Goal: Information Seeking & Learning: Learn about a topic

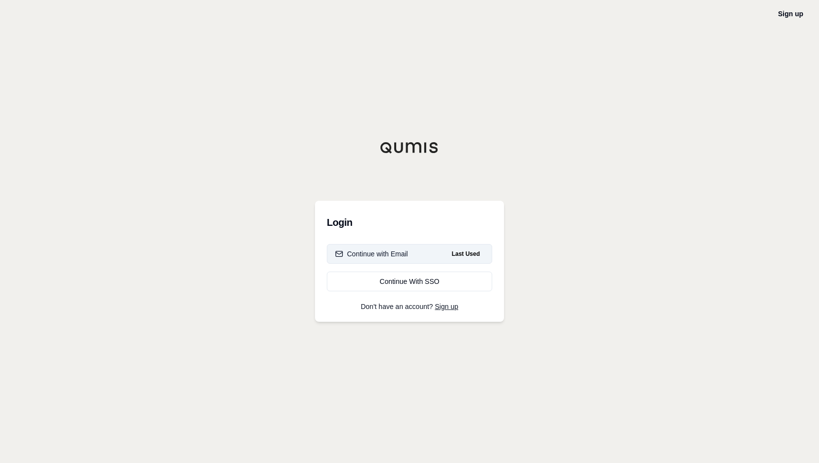
click at [402, 255] on div "Continue with Email" at bounding box center [371, 254] width 73 height 10
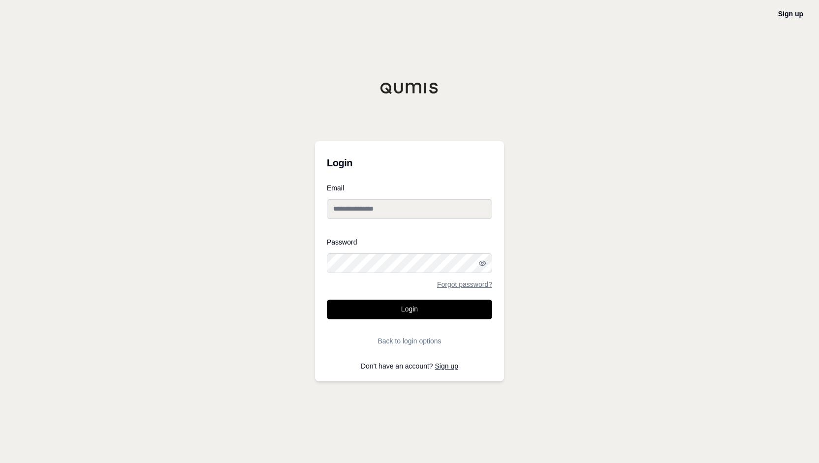
click at [367, 205] on input "Email" at bounding box center [409, 209] width 165 height 20
type input "**********"
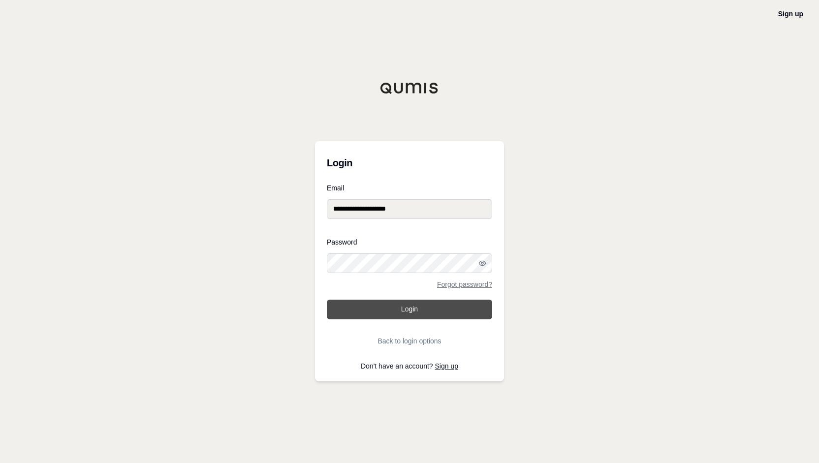
click at [435, 300] on button "Login" at bounding box center [409, 310] width 165 height 20
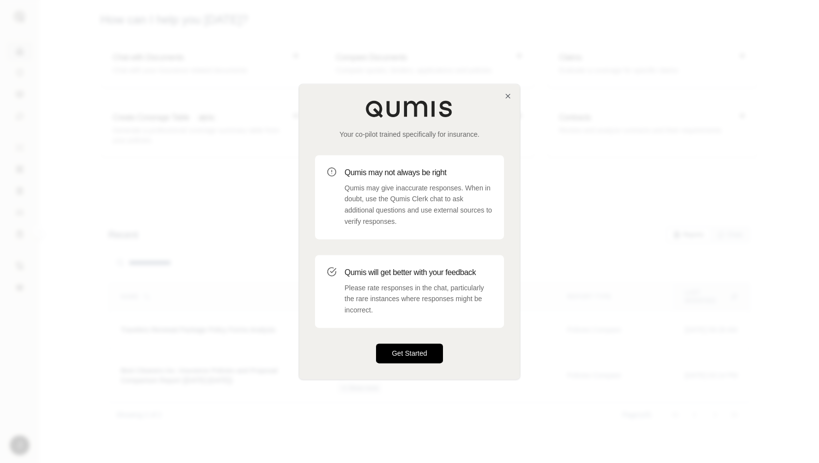
click at [402, 355] on button "Get Started" at bounding box center [409, 354] width 67 height 20
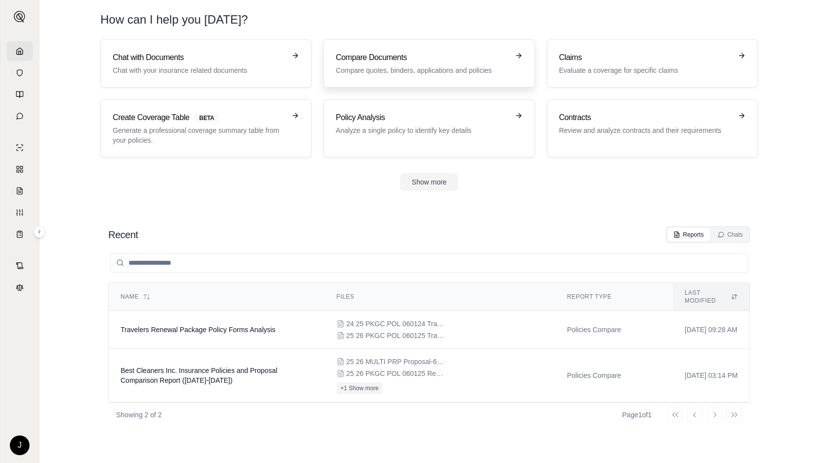
click at [452, 63] on h3 "Compare Documents" at bounding box center [422, 58] width 173 height 12
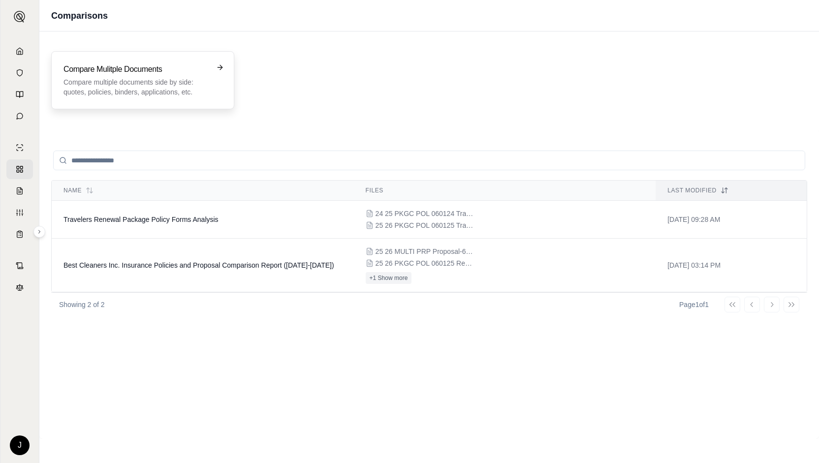
click at [130, 69] on h3 "Compare Mulitple Documents" at bounding box center [136, 70] width 145 height 12
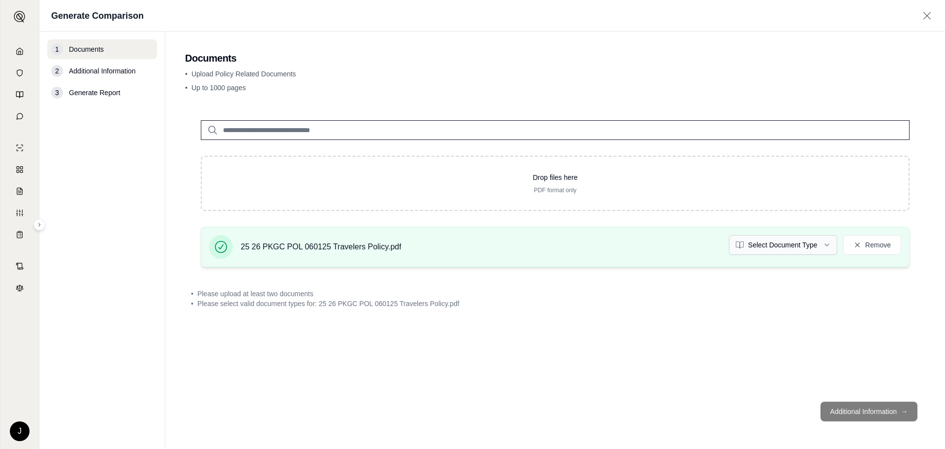
click at [819, 245] on html "J Generate Comparison 1 Documents 2 Additional Information 3 Generate Report Do…" at bounding box center [472, 224] width 945 height 449
click at [755, 328] on div "Drop files here PDF format only 25 26 PKGC POL 060125 Travelers Policy.pdf Sele…" at bounding box center [555, 248] width 741 height 289
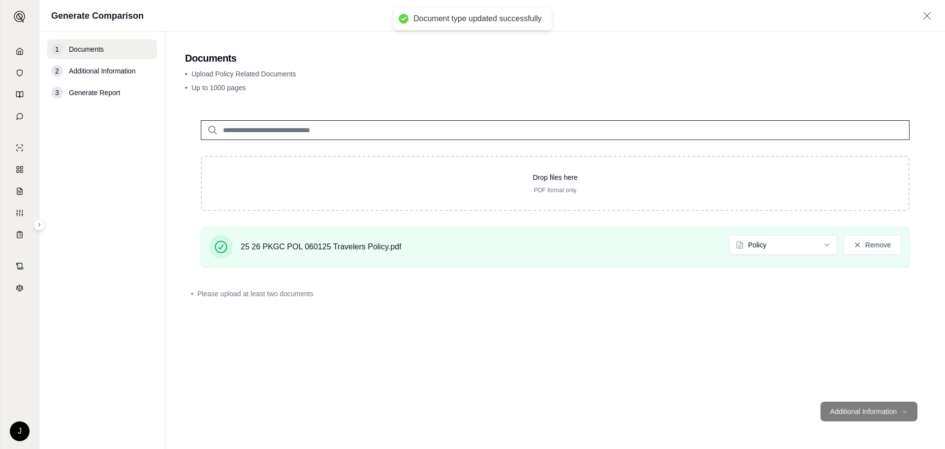
click at [819, 407] on footer "Additional Information →" at bounding box center [555, 410] width 741 height 35
click at [819, 412] on footer "Additional Information →" at bounding box center [555, 410] width 741 height 35
click at [447, 326] on div "Drop files here PDF format only 25 26 PKGC POL 060125 Travelers Policy.pdf Poli…" at bounding box center [555, 248] width 741 height 289
click at [819, 404] on footer "Additional Information →" at bounding box center [555, 410] width 741 height 35
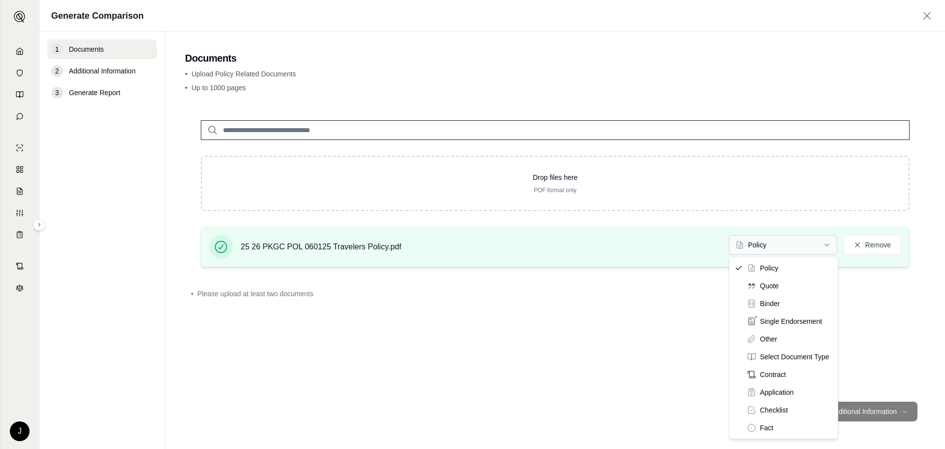
click at [819, 242] on html "J Generate Comparison 1 Documents 2 Additional Information 3 Generate Report Do…" at bounding box center [472, 224] width 945 height 449
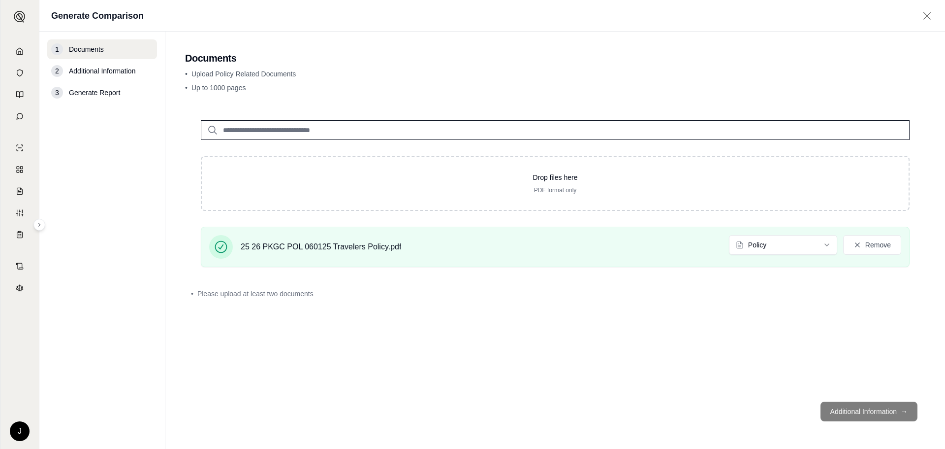
drag, startPoint x: 736, startPoint y: 331, endPoint x: 658, endPoint y: 272, distance: 98.1
click at [736, 331] on div "Drop files here PDF format only 25 26 PKGC POL 060125 Travelers Policy.pdf Poli…" at bounding box center [555, 248] width 741 height 289
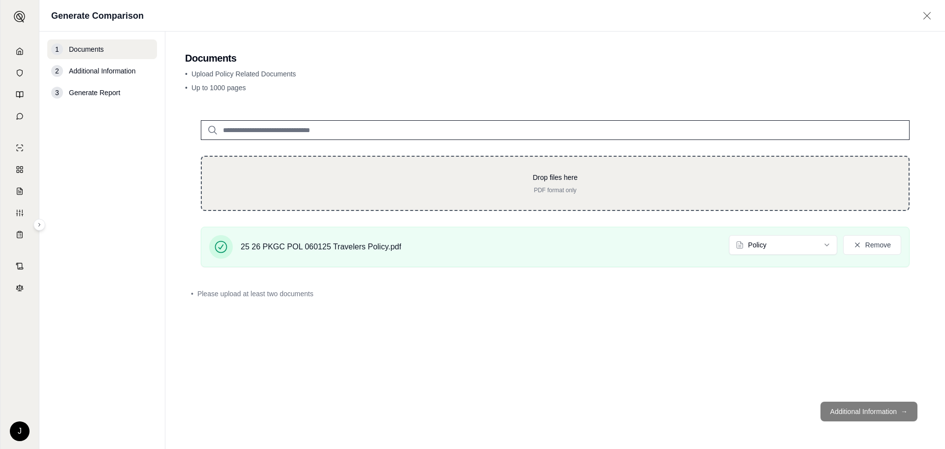
click at [521, 184] on div "Drop files here PDF format only" at bounding box center [556, 183] width 676 height 22
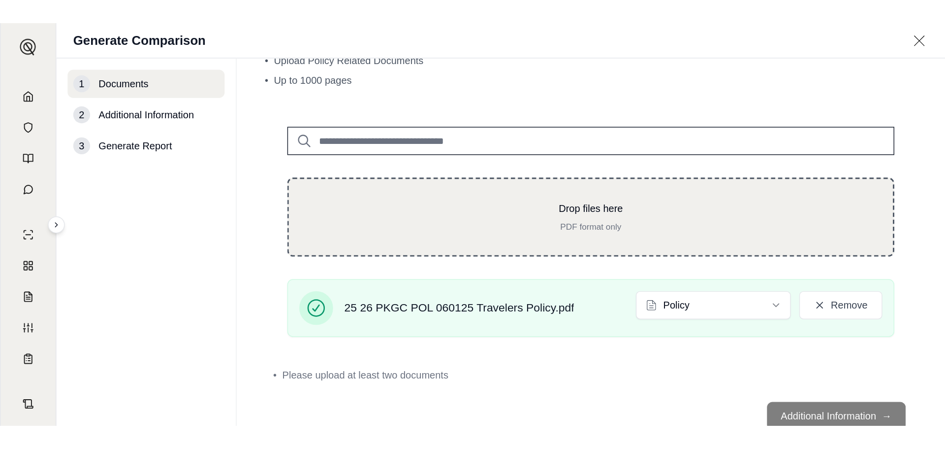
scroll to position [71, 0]
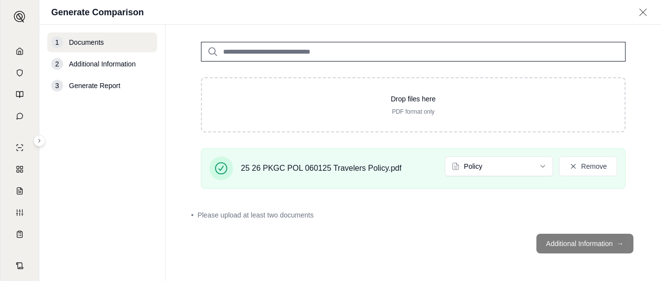
click at [214, 52] on icon at bounding box center [213, 52] width 12 height 12
click at [244, 51] on input "search" at bounding box center [413, 52] width 424 height 20
drag, startPoint x: 222, startPoint y: 51, endPoint x: 317, endPoint y: 55, distance: 95.6
click at [317, 55] on input "search" at bounding box center [413, 52] width 424 height 20
click at [336, 49] on input "search" at bounding box center [413, 52] width 424 height 20
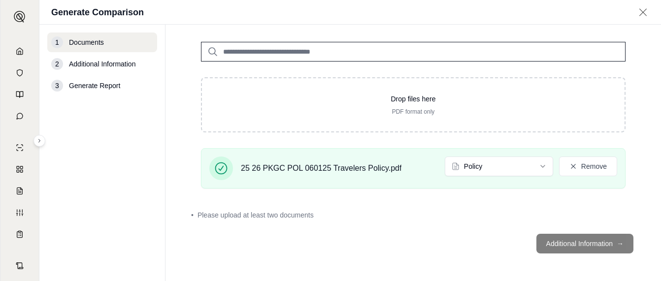
click at [256, 49] on input "search" at bounding box center [413, 52] width 424 height 20
click at [16, 54] on icon at bounding box center [20, 51] width 8 height 8
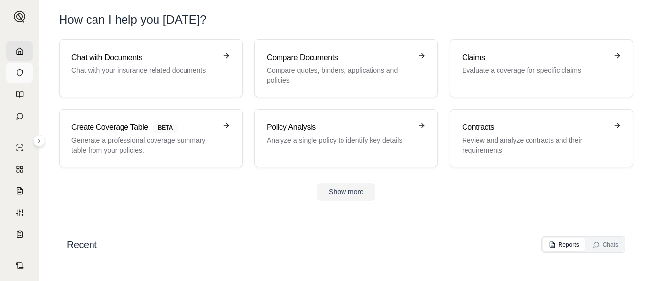
click at [19, 73] on icon at bounding box center [20, 73] width 8 height 8
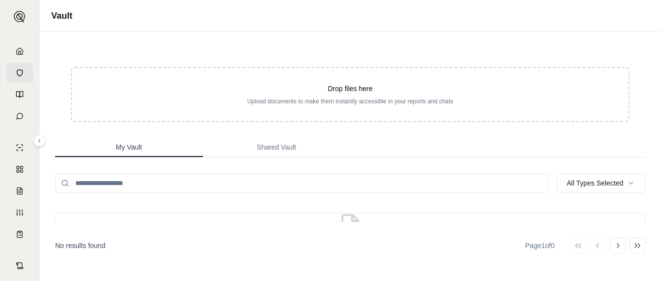
click at [137, 146] on span "My Vault" at bounding box center [129, 147] width 26 height 10
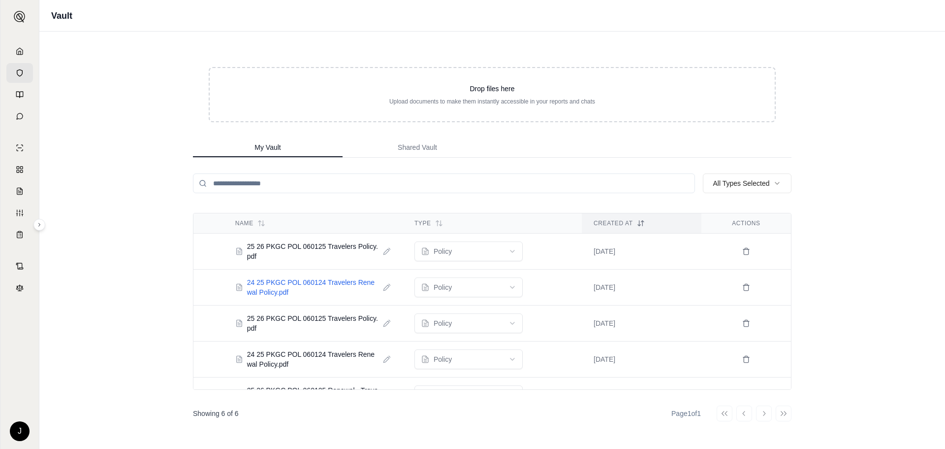
click at [298, 282] on span "24 25 PKGC POL 060124 Travelers Renewal Policy.pdf" at bounding box center [313, 287] width 132 height 20
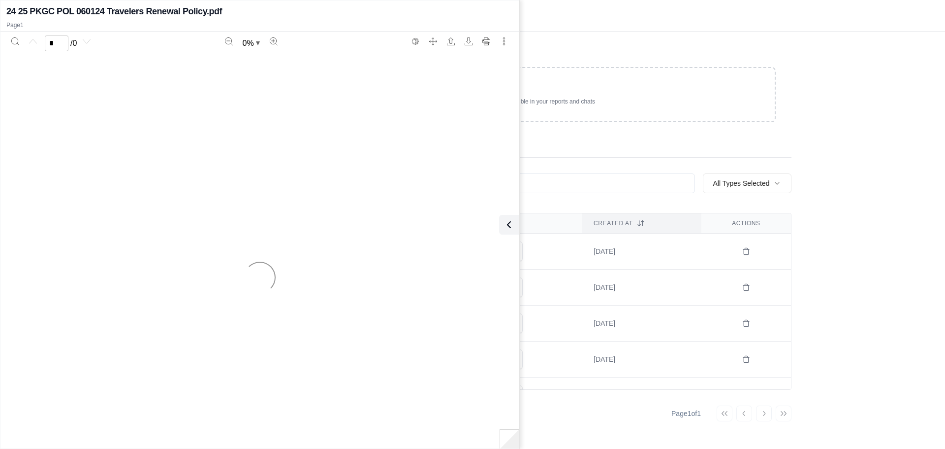
click at [611, 19] on div "Vault" at bounding box center [492, 16] width 906 height 32
click at [606, 20] on div "Vault" at bounding box center [492, 16] width 906 height 32
click at [569, 48] on div "Drop files here Upload documents to make them instantly accessible in your repo…" at bounding box center [492, 240] width 630 height 417
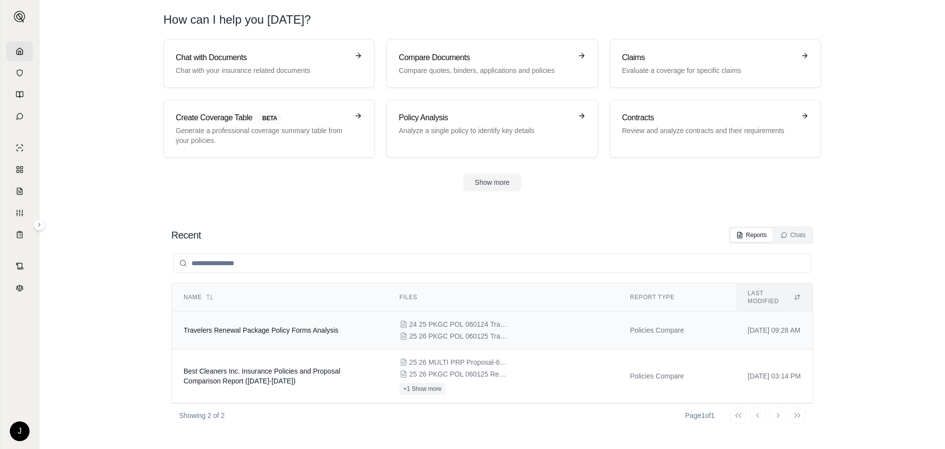
click at [465, 319] on span "24 25 PKGC POL 060124 Travelers Renewal Policy.pdf" at bounding box center [459, 324] width 98 height 10
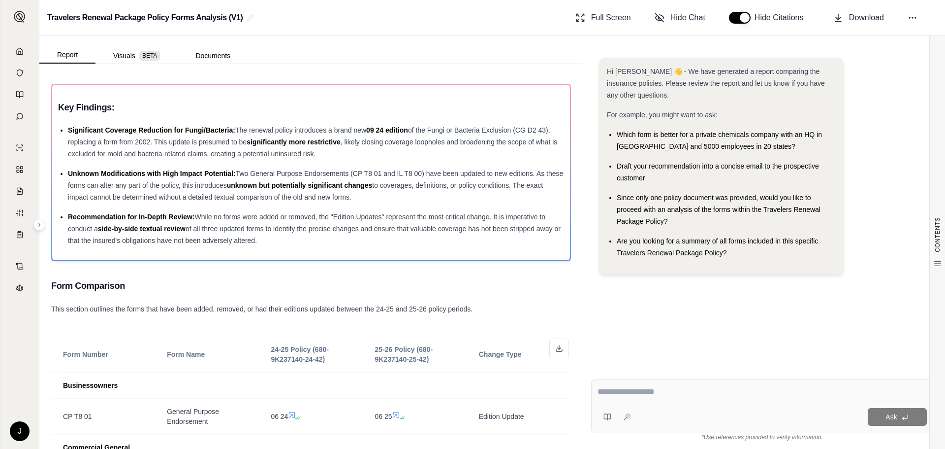
click at [644, 401] on div "Ask" at bounding box center [762, 406] width 342 height 54
click at [650, 391] on textarea at bounding box center [762, 392] width 329 height 12
paste textarea "**********"
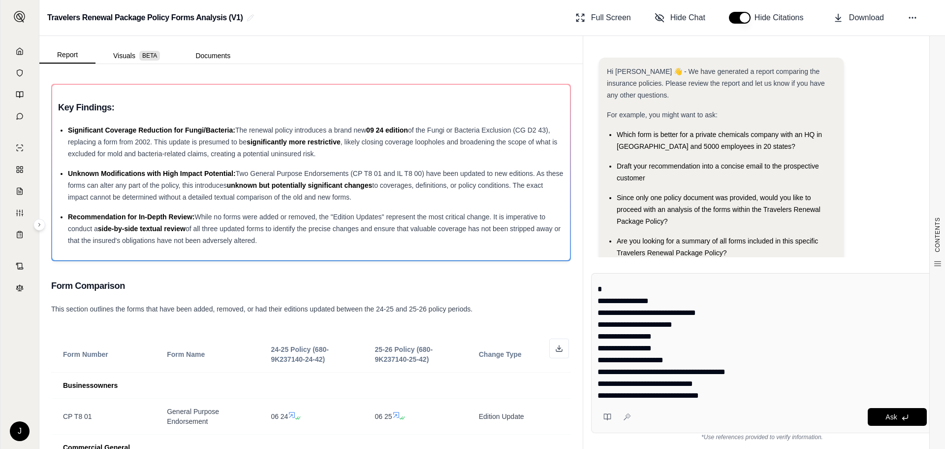
scroll to position [197, 0]
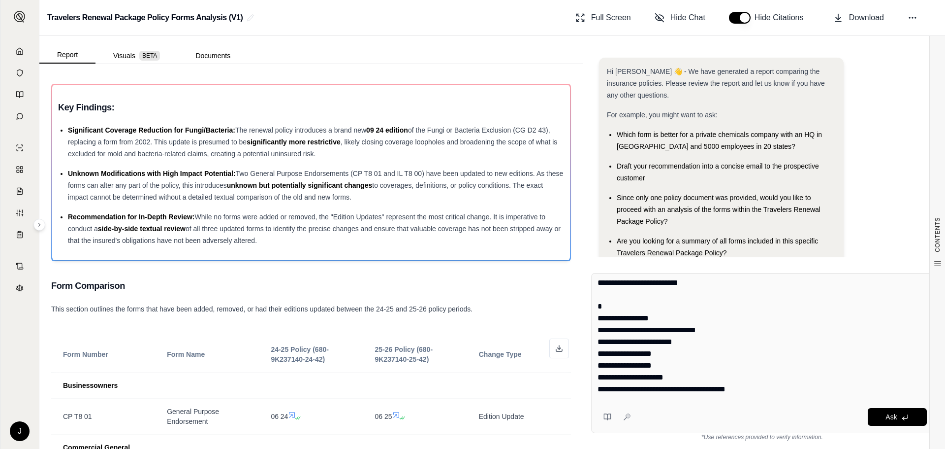
drag, startPoint x: 608, startPoint y: 287, endPoint x: 659, endPoint y: 288, distance: 51.7
click at [659, 288] on textarea at bounding box center [762, 338] width 329 height 118
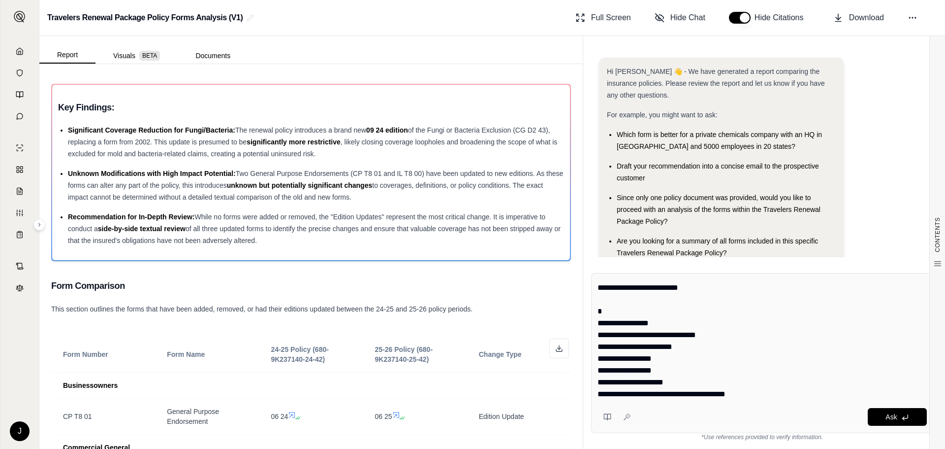
click at [716, 321] on textarea at bounding box center [762, 338] width 329 height 118
drag, startPoint x: 609, startPoint y: 333, endPoint x: 749, endPoint y: 347, distance: 140.6
click at [749, 347] on textarea at bounding box center [762, 338] width 329 height 118
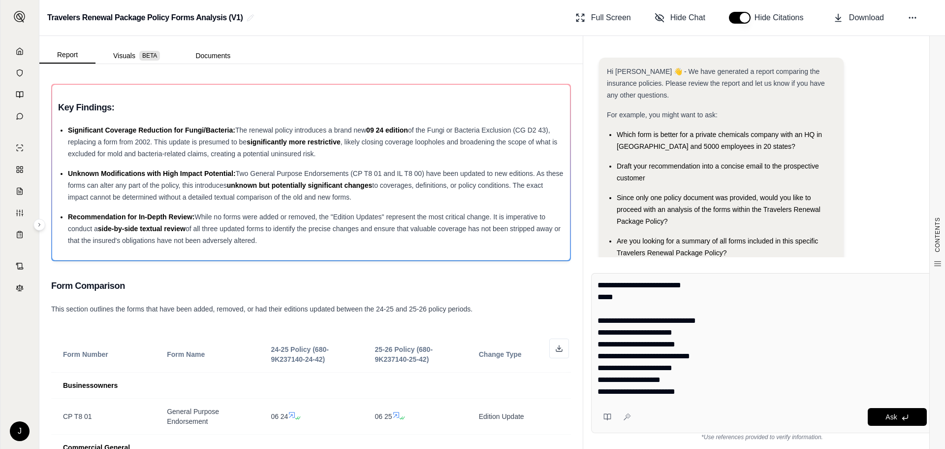
scroll to position [414, 0]
drag, startPoint x: 606, startPoint y: 306, endPoint x: 738, endPoint y: 323, distance: 133.0
click at [738, 323] on textarea "**********" at bounding box center [762, 338] width 329 height 118
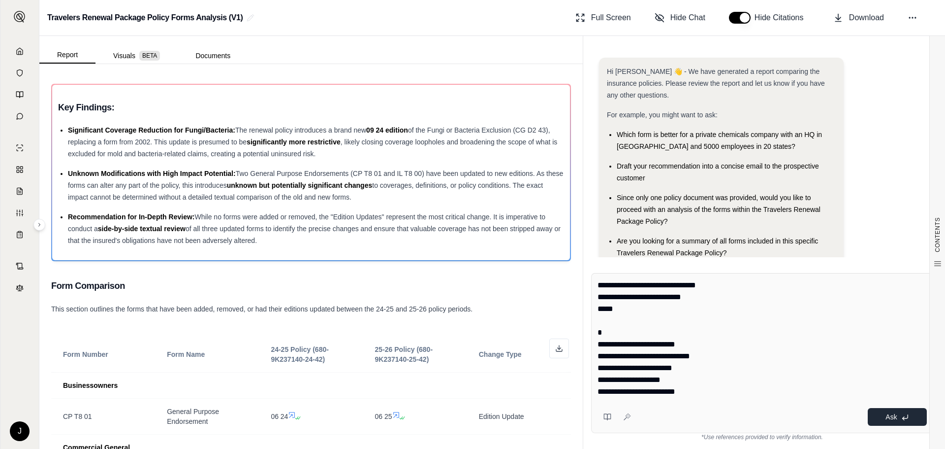
type textarea "**********"
click at [819, 418] on span "Ask" at bounding box center [891, 417] width 11 height 8
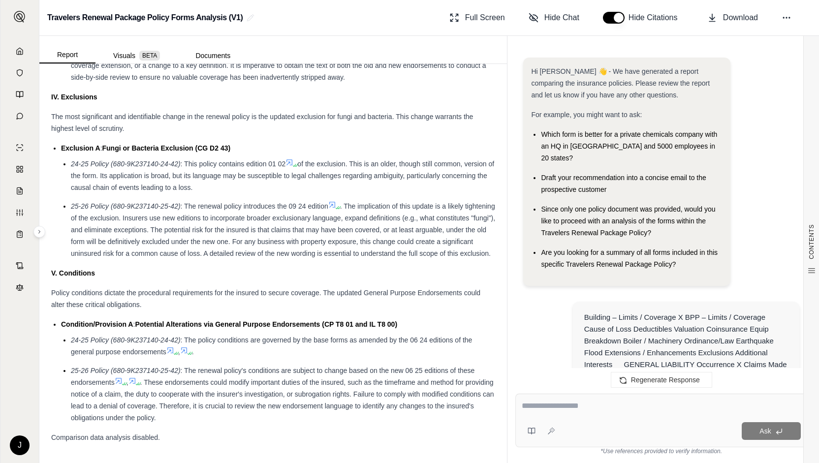
scroll to position [5435, 0]
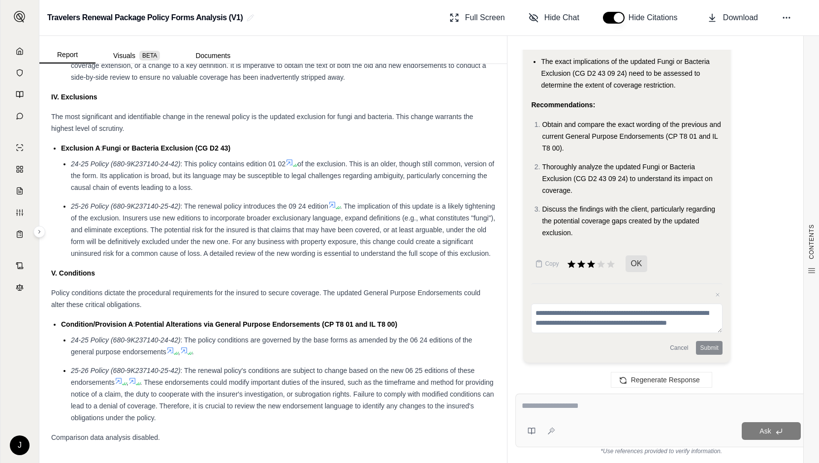
click at [558, 410] on textarea at bounding box center [661, 406] width 279 height 12
click at [572, 321] on textarea at bounding box center [626, 319] width 191 height 30
click at [540, 404] on textarea at bounding box center [661, 406] width 279 height 12
type textarea "**********"
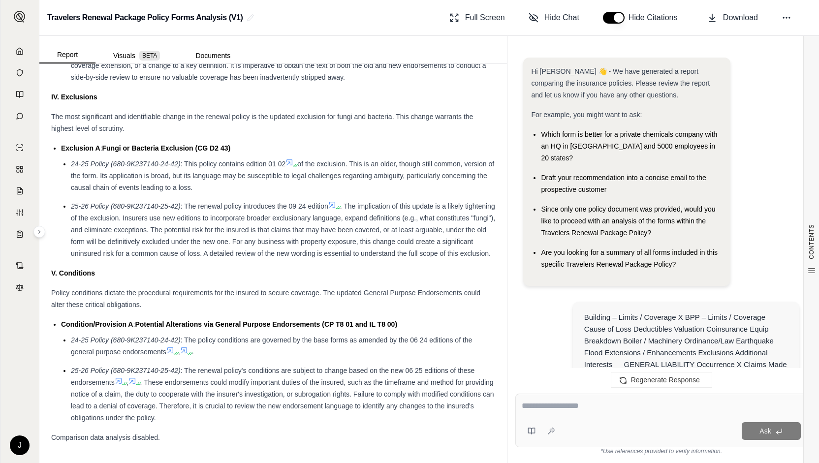
scroll to position [5567, 0]
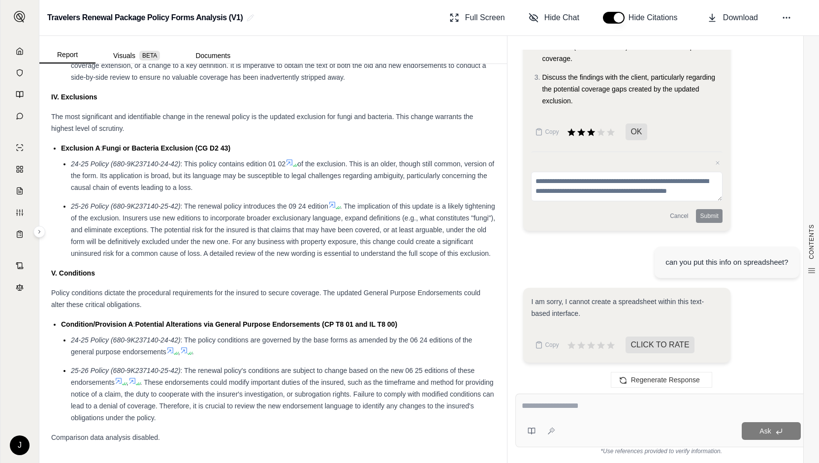
click at [554, 408] on textarea at bounding box center [661, 406] width 279 height 12
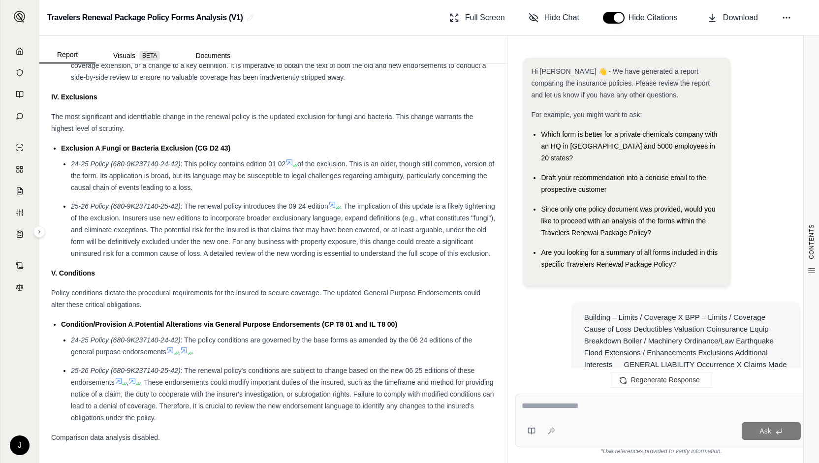
click at [559, 411] on textarea at bounding box center [661, 406] width 279 height 12
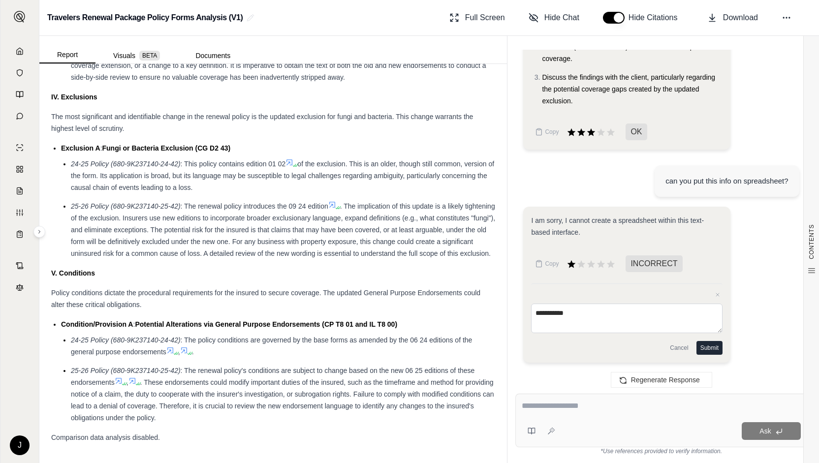
drag, startPoint x: 593, startPoint y: 315, endPoint x: 491, endPoint y: 313, distance: 101.5
type textarea "**********"
click at [491, 313] on div "Report Visuals BETA Documents CONTENTS Table of Contents Key Findings: Form Com…" at bounding box center [429, 249] width 780 height 427
click at [559, 405] on textarea at bounding box center [661, 406] width 279 height 12
click at [559, 404] on textarea at bounding box center [661, 406] width 279 height 12
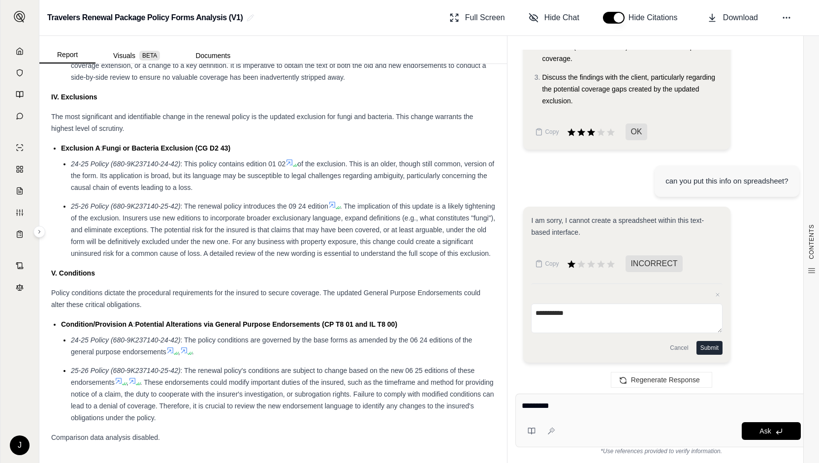
type textarea "**********"
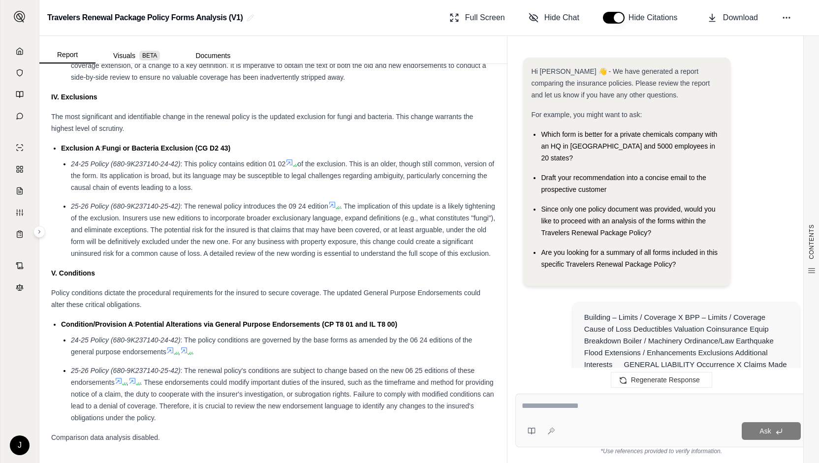
scroll to position [5910, 0]
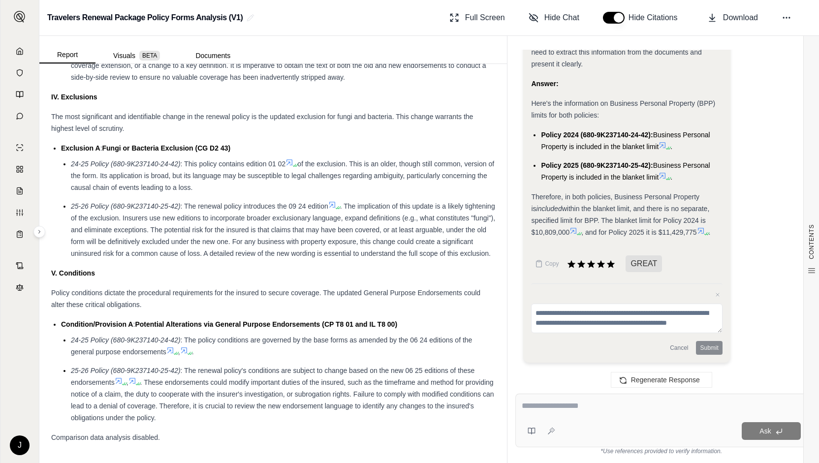
click at [542, 409] on textarea at bounding box center [661, 406] width 279 height 12
type textarea "**********"
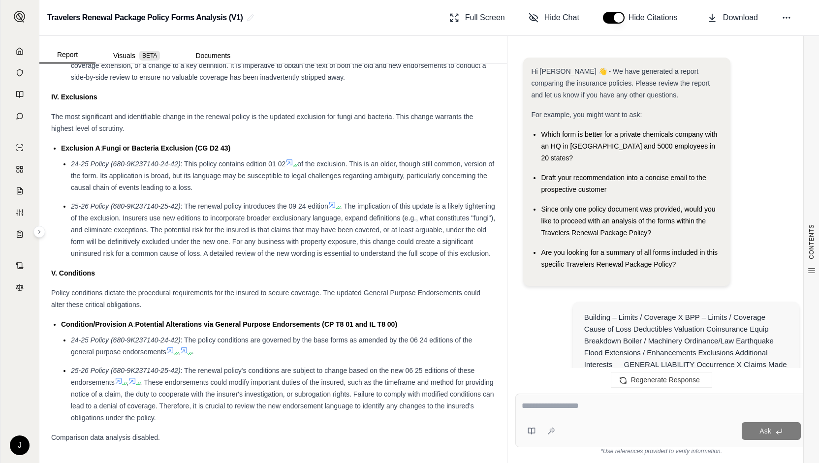
scroll to position [6254, 0]
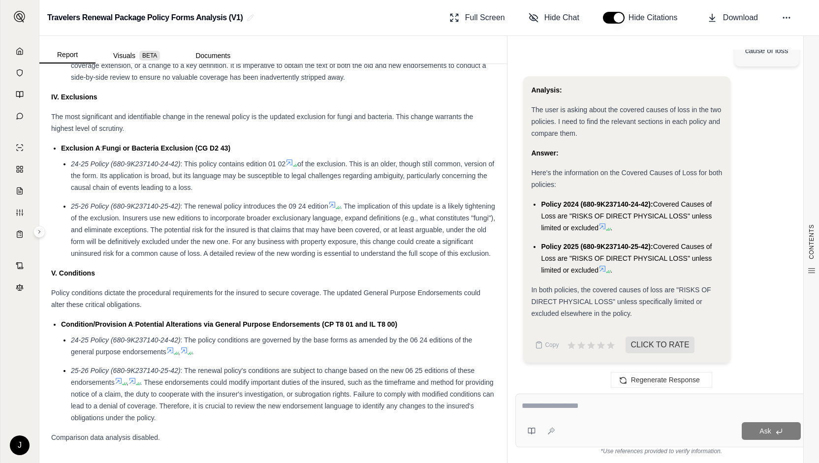
click at [670, 227] on li "Policy 2024 (680-9K237140-24-42): Covered Causes of Loss are "RISKS OF DIRECT P…" at bounding box center [631, 215] width 181 height 35
click at [669, 270] on li "Policy 2025 (680-9K237140-25-42): Covered Causes of Loss are "RISKS OF DIRECT P…" at bounding box center [631, 258] width 181 height 35
click at [572, 418] on div "Ask" at bounding box center [662, 421] width 292 height 54
type textarea "**********"
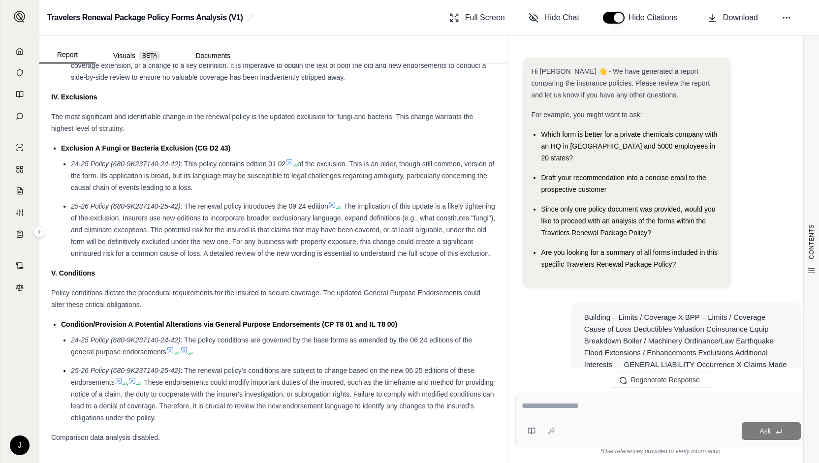
scroll to position [6621, 0]
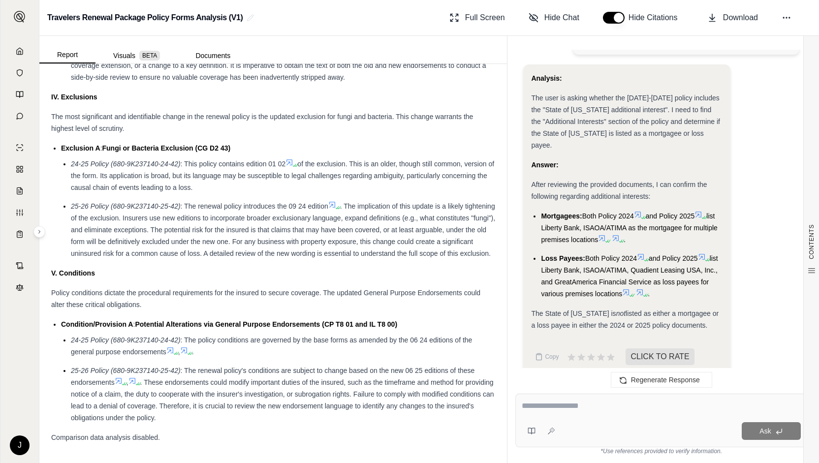
click at [579, 409] on textarea at bounding box center [661, 406] width 279 height 12
type textarea "**********"
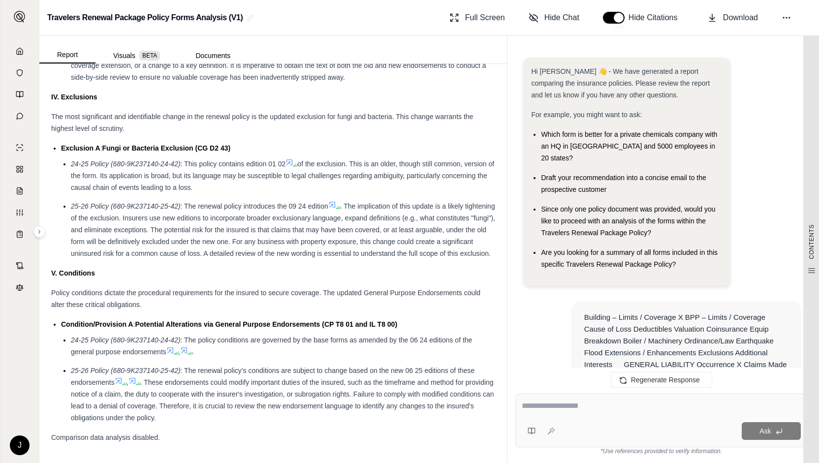
scroll to position [6977, 0]
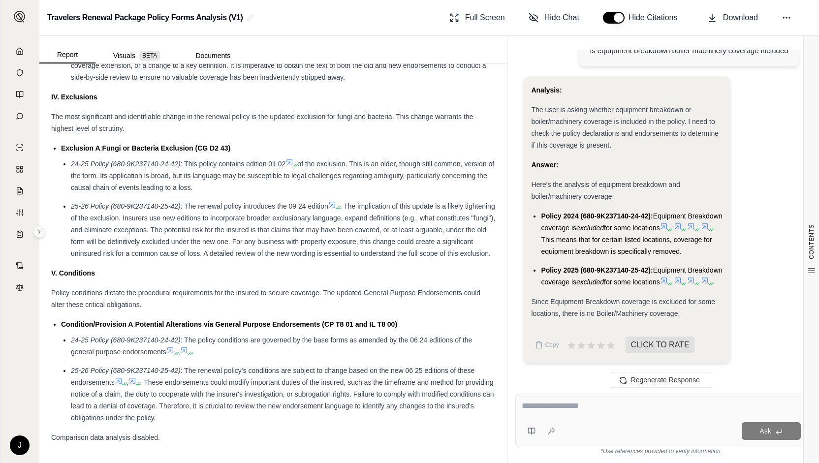
click at [598, 422] on div "Ask" at bounding box center [661, 432] width 279 height 20
click at [551, 418] on div "Ask" at bounding box center [662, 421] width 292 height 54
click at [544, 405] on textarea at bounding box center [662, 406] width 280 height 12
type textarea "**********"
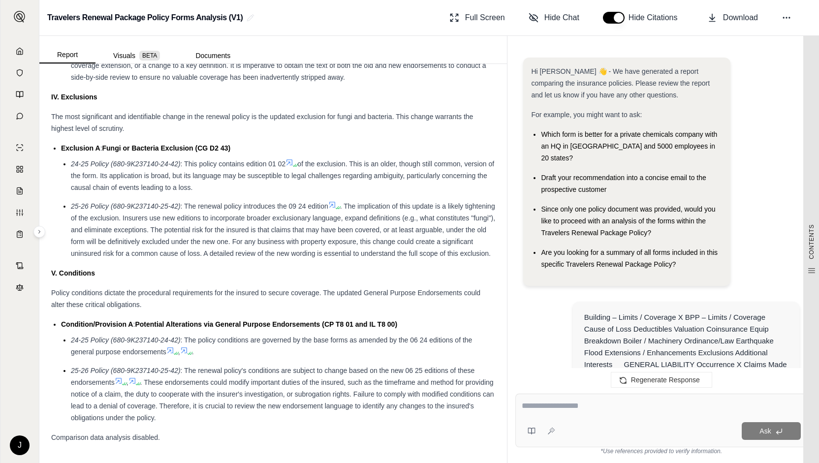
scroll to position [7309, 0]
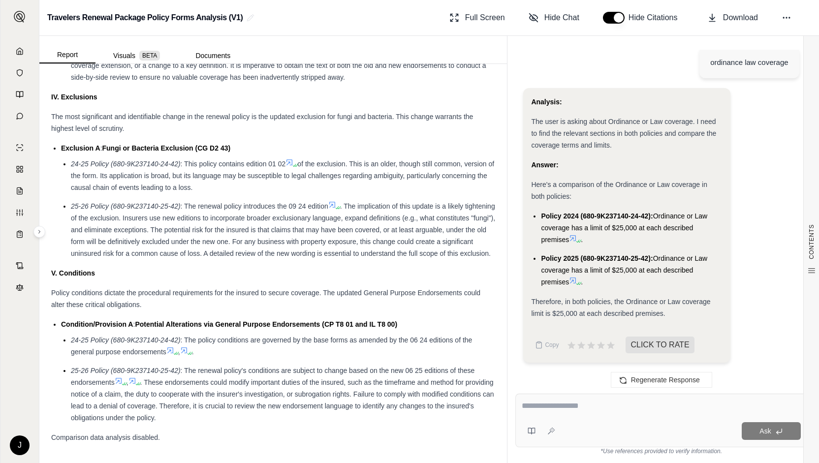
click at [566, 410] on textarea at bounding box center [662, 406] width 280 height 12
type textarea "*"
type textarea "**********"
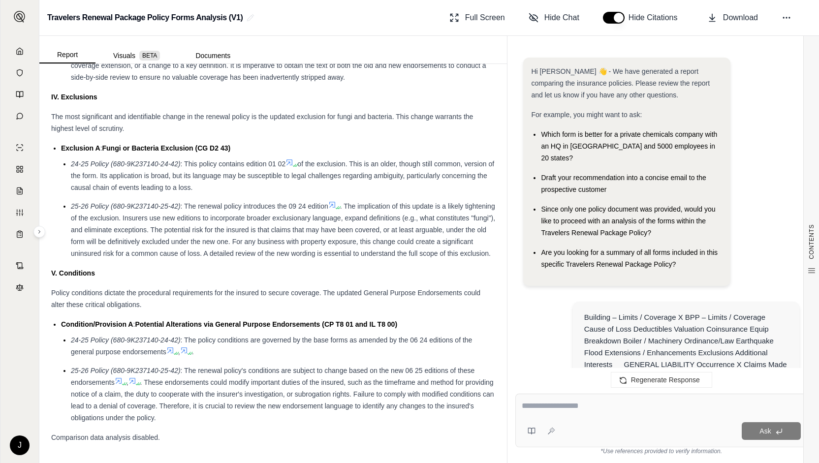
scroll to position [7629, 0]
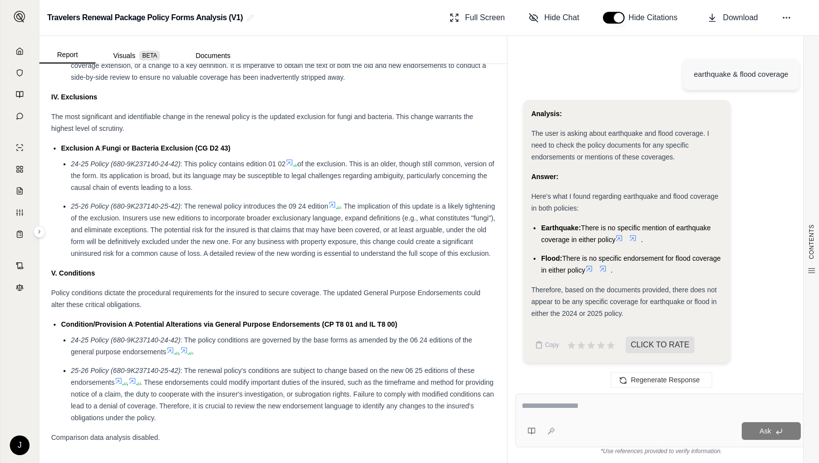
click at [541, 413] on div at bounding box center [661, 407] width 279 height 15
click at [539, 414] on div at bounding box center [661, 407] width 279 height 15
click at [539, 406] on textarea at bounding box center [661, 406] width 279 height 12
type textarea "*"
type textarea "**********"
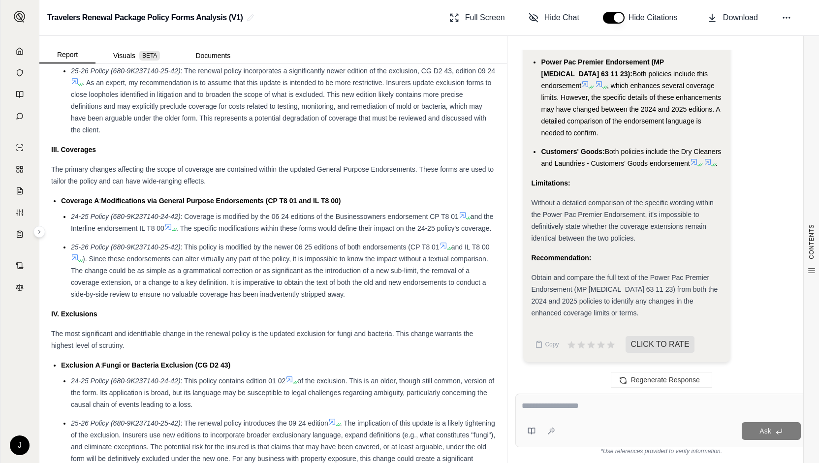
scroll to position [1209, 0]
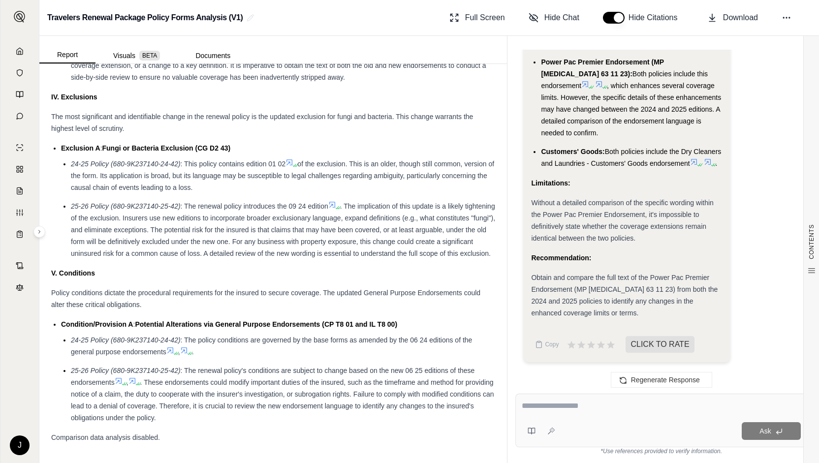
click at [536, 406] on textarea at bounding box center [661, 406] width 279 height 12
type textarea "**********"
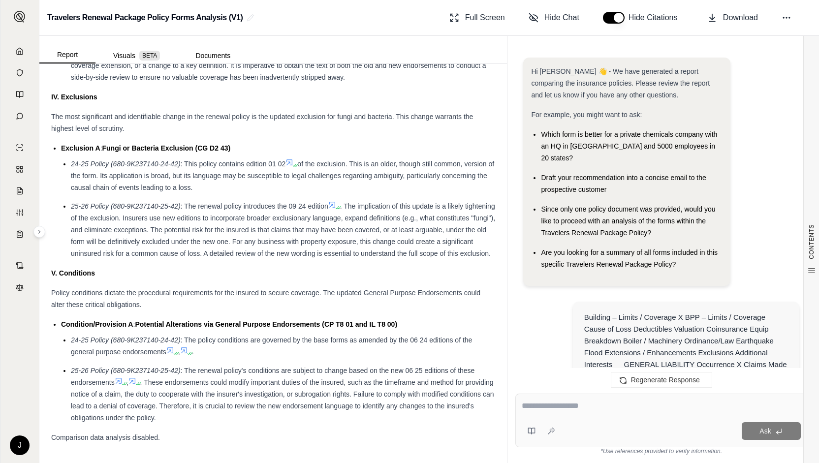
scroll to position [9073, 0]
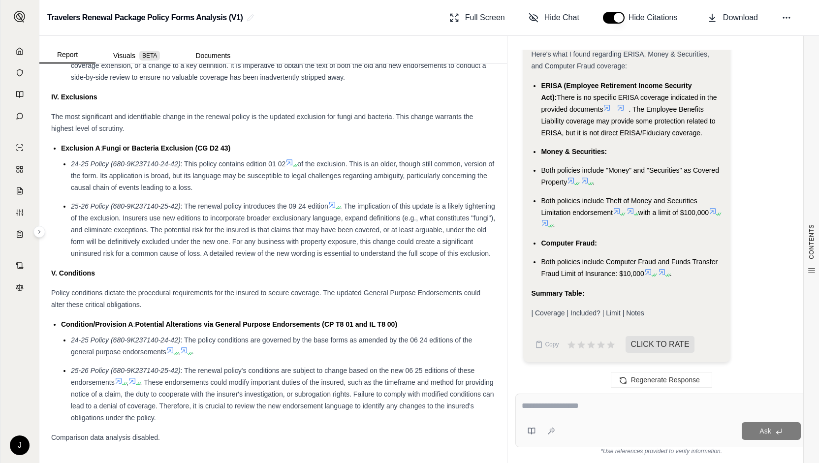
click at [749, 133] on div "Analysis: The user is asking about specific crime coverages: ERISA, Money & Sec…" at bounding box center [661, 158] width 276 height 424
click at [552, 402] on textarea at bounding box center [661, 406] width 279 height 12
type textarea "**********"
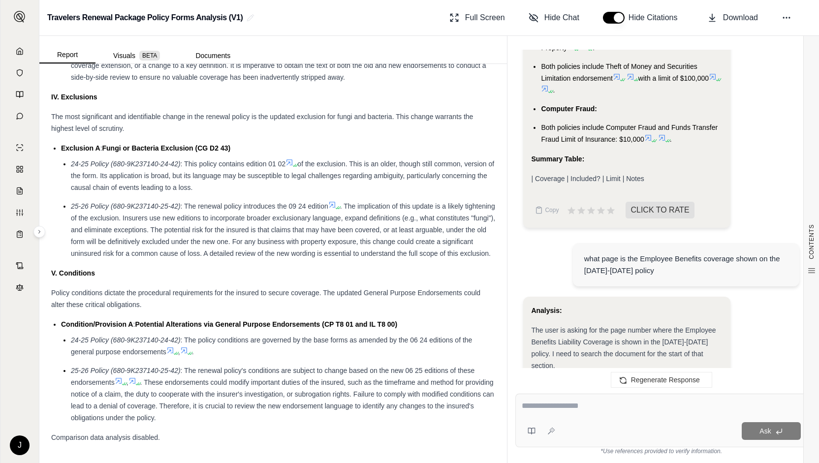
scroll to position [9311, 0]
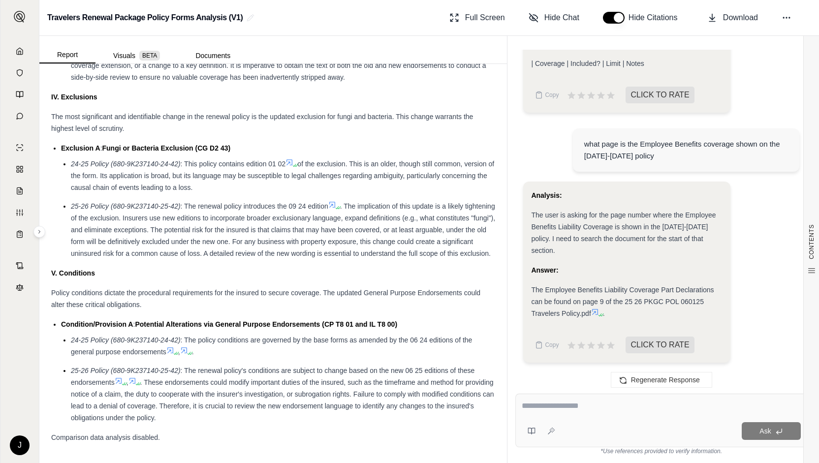
click at [580, 407] on textarea at bounding box center [662, 406] width 280 height 12
type textarea "**********"
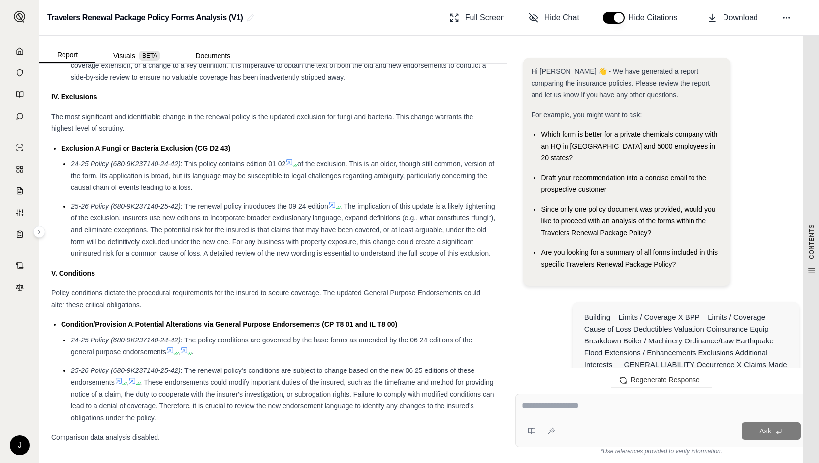
scroll to position [9538, 0]
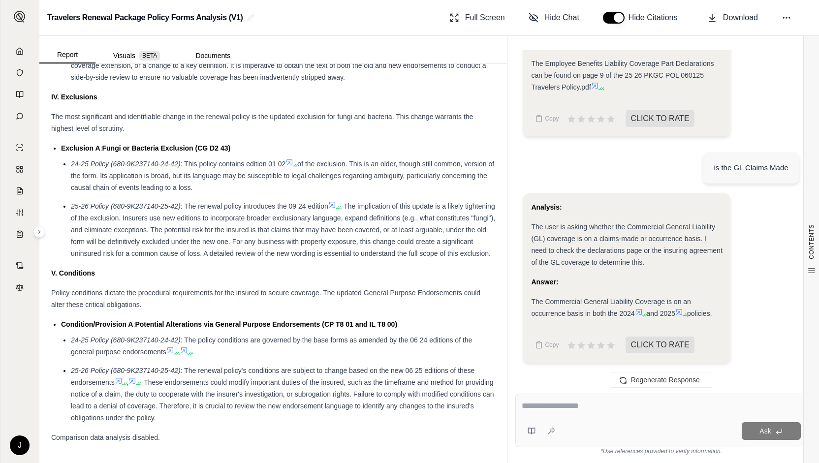
click at [571, 417] on div "Ask" at bounding box center [662, 421] width 292 height 54
type textarea "**********"
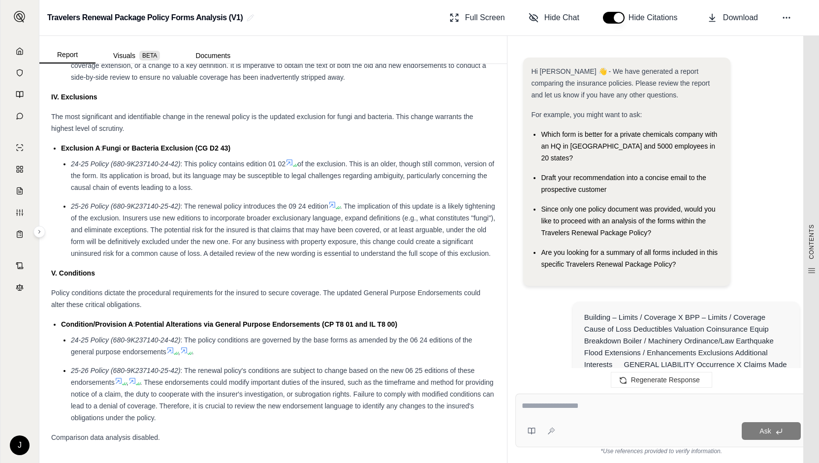
scroll to position [9929, 0]
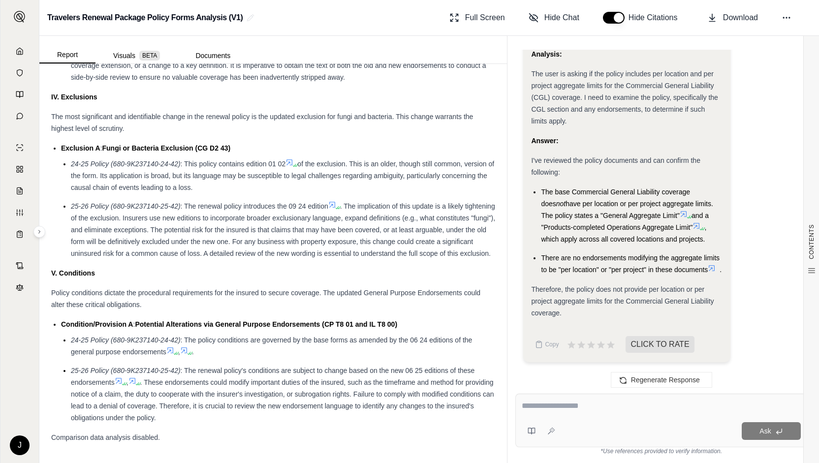
click at [573, 408] on textarea at bounding box center [662, 406] width 280 height 12
type textarea "**********"
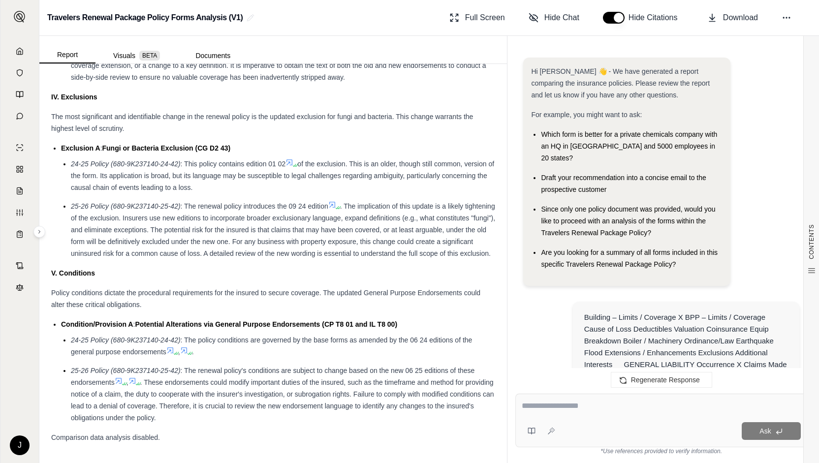
scroll to position [10455, 0]
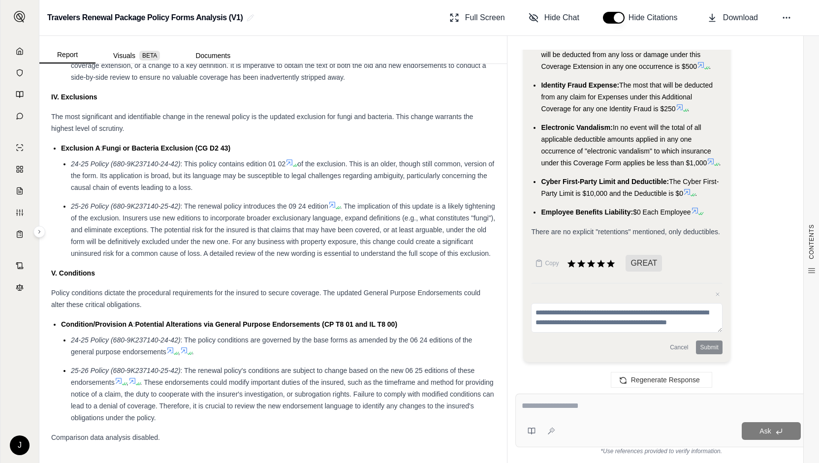
click at [547, 408] on textarea at bounding box center [661, 406] width 279 height 12
type textarea "**********"
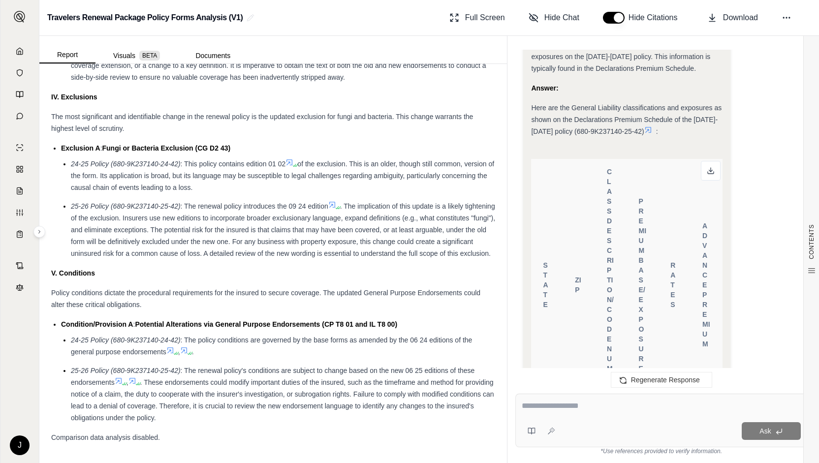
scroll to position [10496, 0]
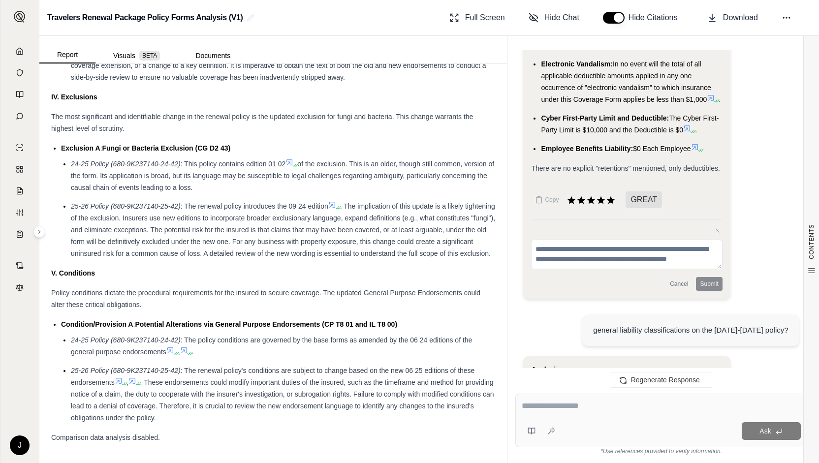
click at [570, 409] on textarea at bounding box center [661, 406] width 279 height 12
type textarea "**********"
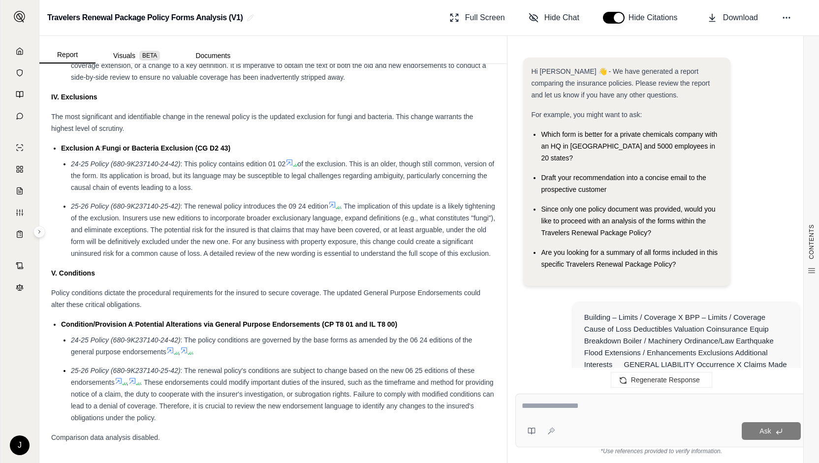
scroll to position [16291, 0]
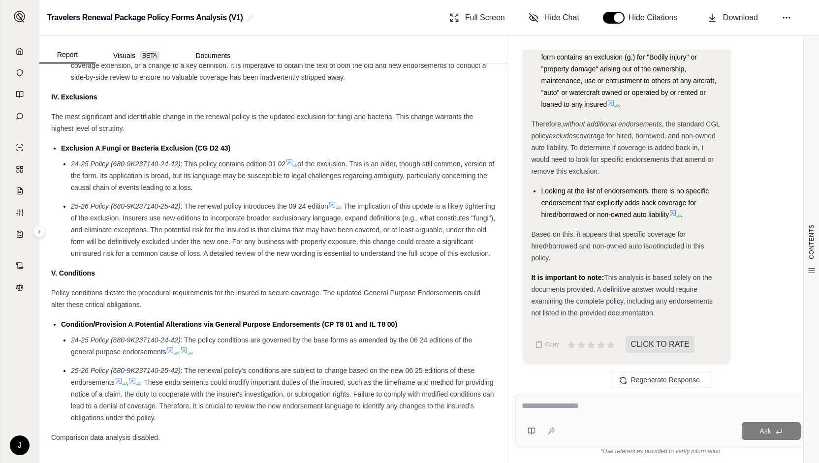
click at [553, 406] on textarea at bounding box center [661, 406] width 279 height 12
click at [526, 406] on textarea at bounding box center [661, 406] width 279 height 12
click at [546, 408] on textarea at bounding box center [661, 406] width 279 height 12
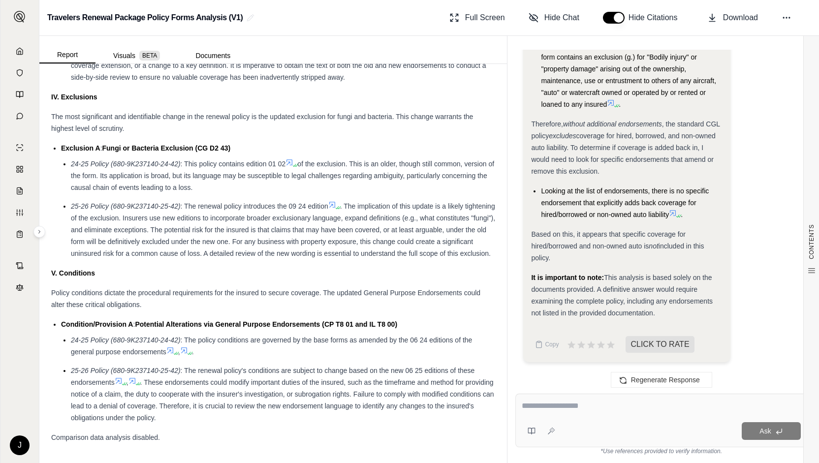
click at [539, 406] on textarea at bounding box center [661, 406] width 279 height 12
click at [537, 406] on textarea at bounding box center [661, 406] width 279 height 12
type textarea "**********"
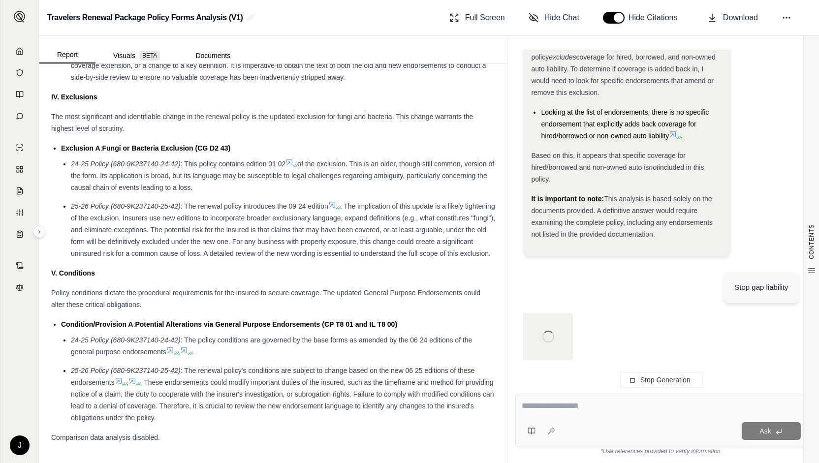
scroll to position [15875, 0]
click at [534, 407] on textarea at bounding box center [661, 406] width 279 height 12
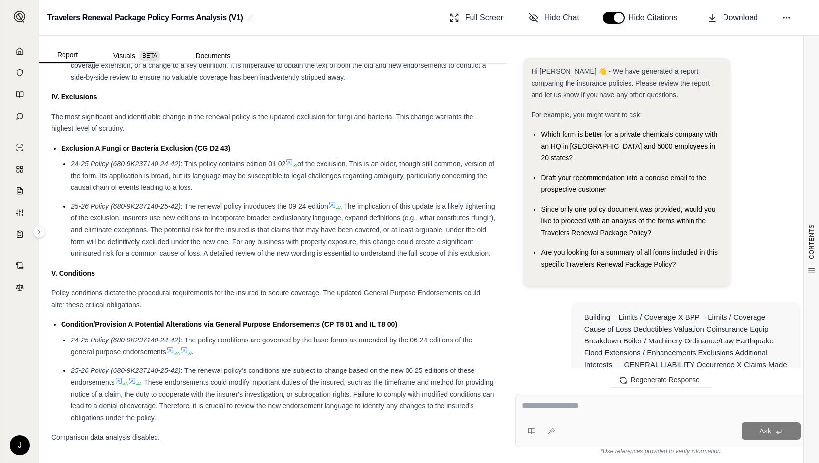
scroll to position [16596, 0]
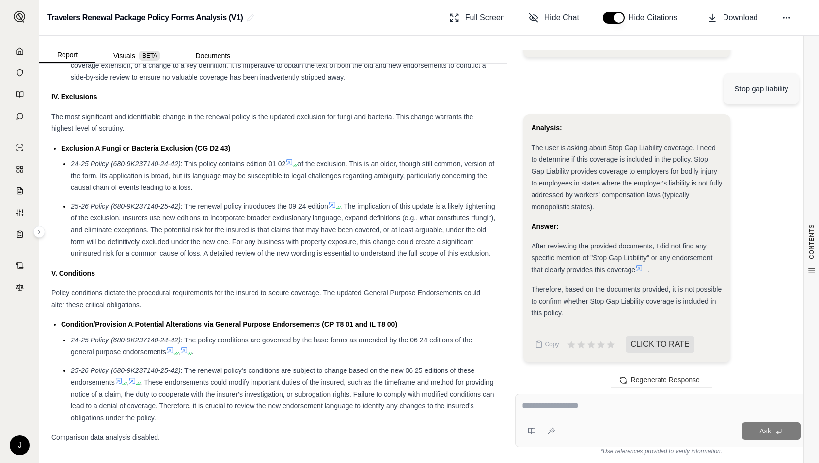
click at [540, 409] on textarea at bounding box center [661, 406] width 279 height 12
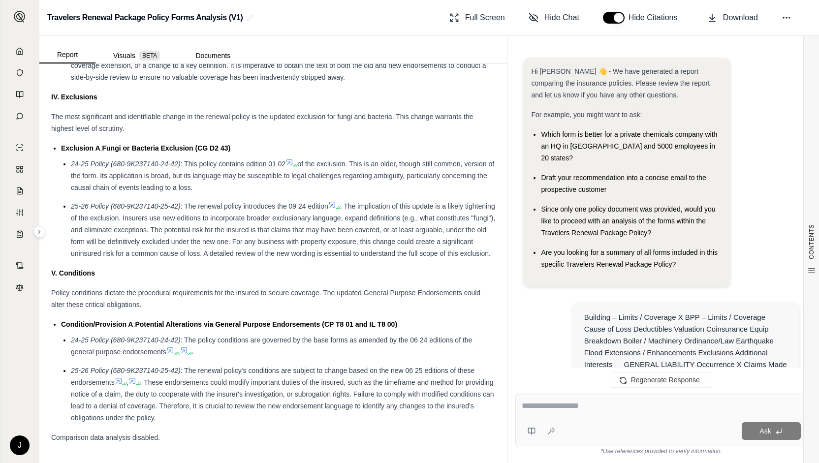
scroll to position [0, 0]
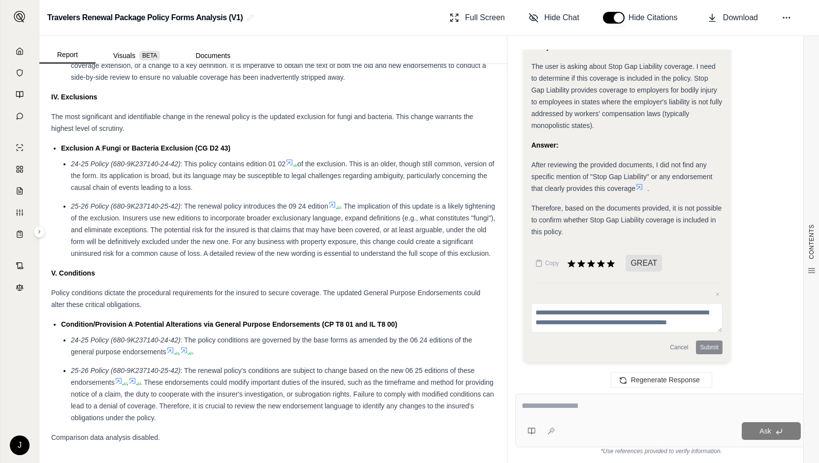
click at [535, 405] on textarea at bounding box center [662, 406] width 280 height 12
type textarea "*"
type textarea "**********"
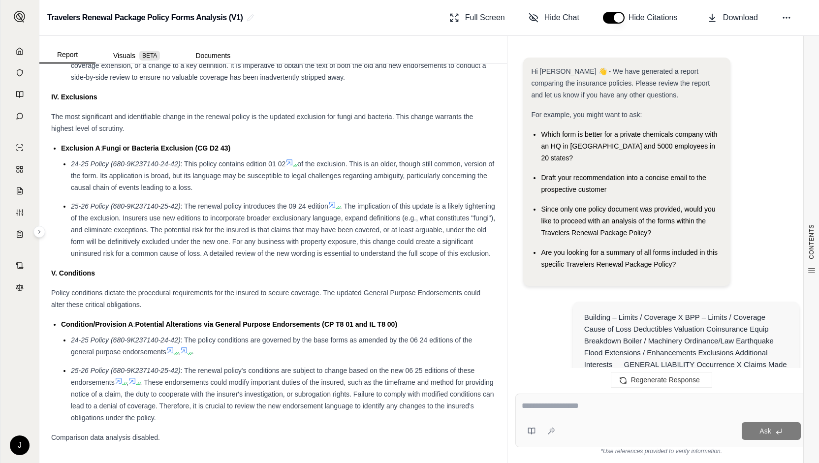
scroll to position [17030, 0]
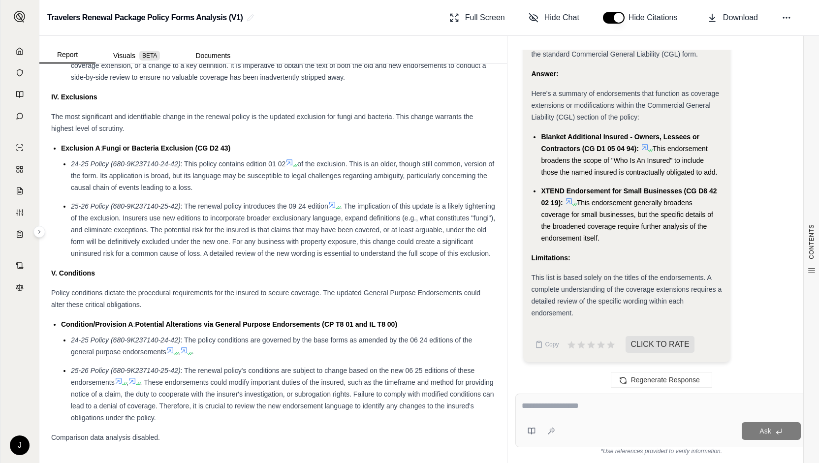
click at [590, 411] on textarea at bounding box center [661, 406] width 279 height 12
type textarea "**********"
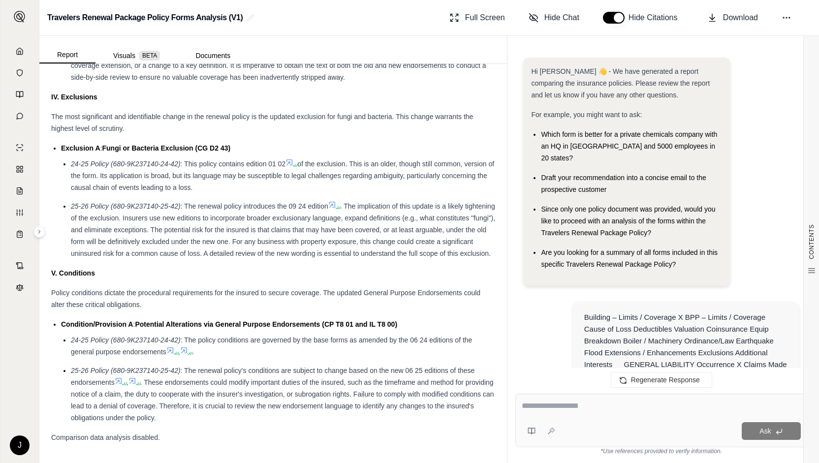
scroll to position [17492, 0]
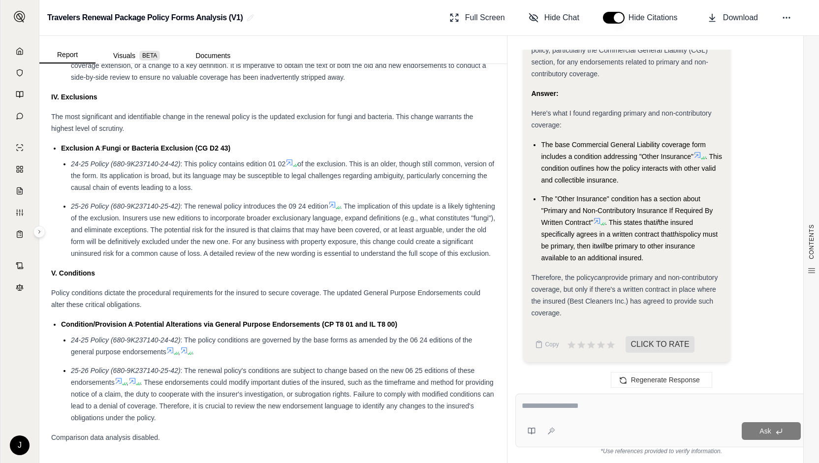
click at [770, 258] on div "Analysis: The user is asking about "Primary and Non-Contributory" wording in th…" at bounding box center [661, 164] width 276 height 413
click at [533, 408] on textarea at bounding box center [662, 406] width 280 height 12
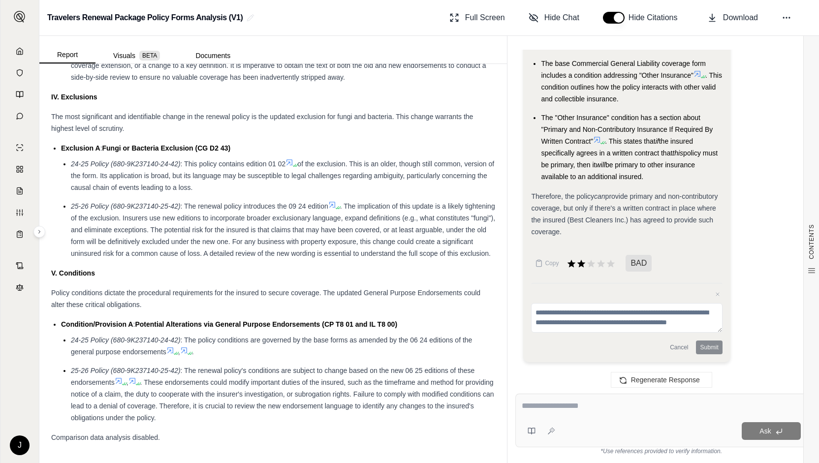
click at [537, 408] on textarea at bounding box center [661, 406] width 279 height 12
click at [536, 409] on textarea at bounding box center [661, 406] width 279 height 12
click at [559, 408] on textarea at bounding box center [661, 406] width 279 height 12
type textarea "**********"
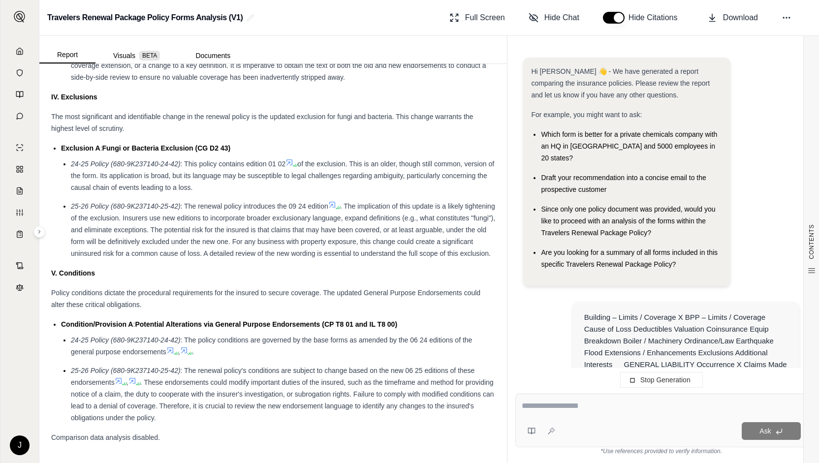
scroll to position [16993, 0]
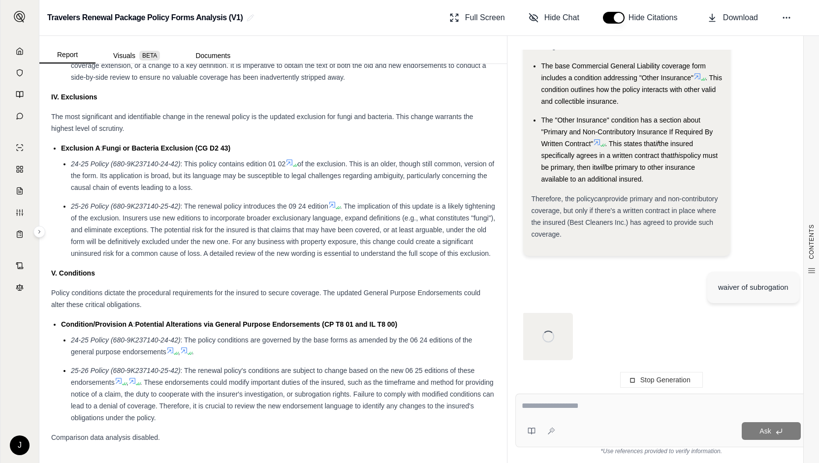
click at [559, 408] on textarea at bounding box center [661, 406] width 279 height 12
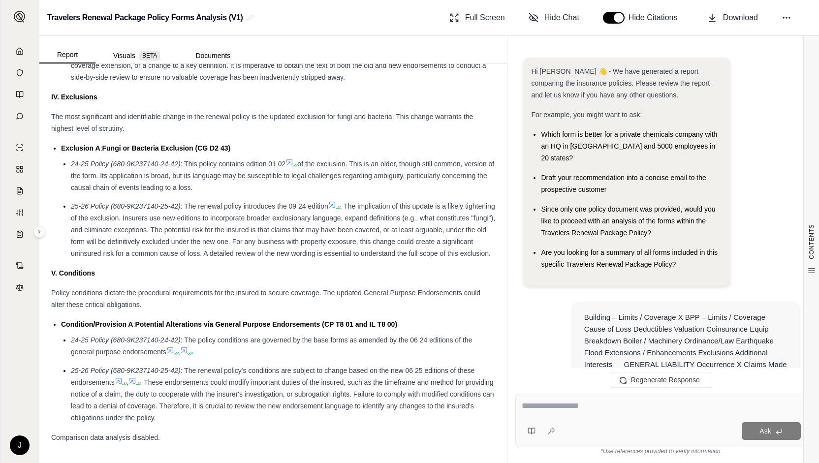
scroll to position [17919, 0]
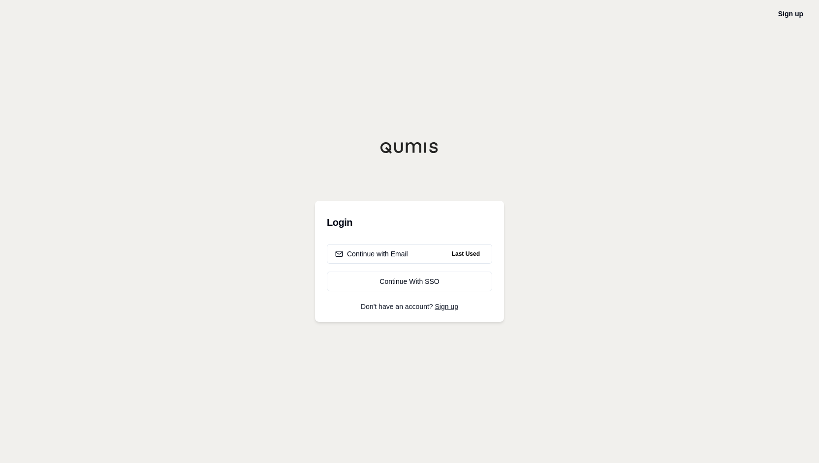
click at [665, 102] on div "Sign up Login Continue with Email Last Used Continue With SSO Don't have an acc…" at bounding box center [409, 231] width 819 height 463
click at [370, 253] on div "Continue with Email" at bounding box center [371, 254] width 73 height 10
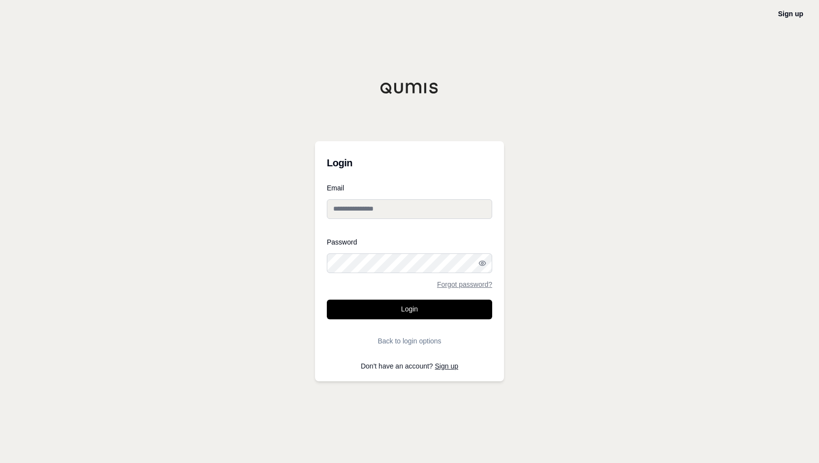
click at [377, 208] on input "Email" at bounding box center [409, 209] width 165 height 20
type input "**********"
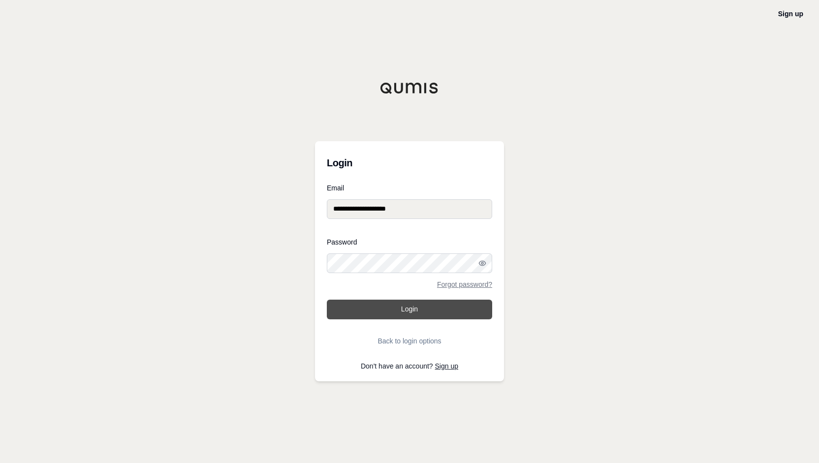
click at [441, 311] on button "Login" at bounding box center [409, 310] width 165 height 20
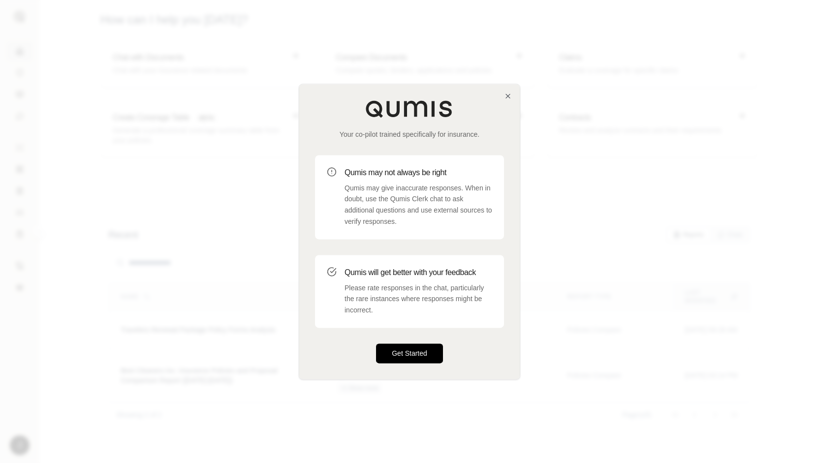
click at [408, 355] on button "Get Started" at bounding box center [409, 354] width 67 height 20
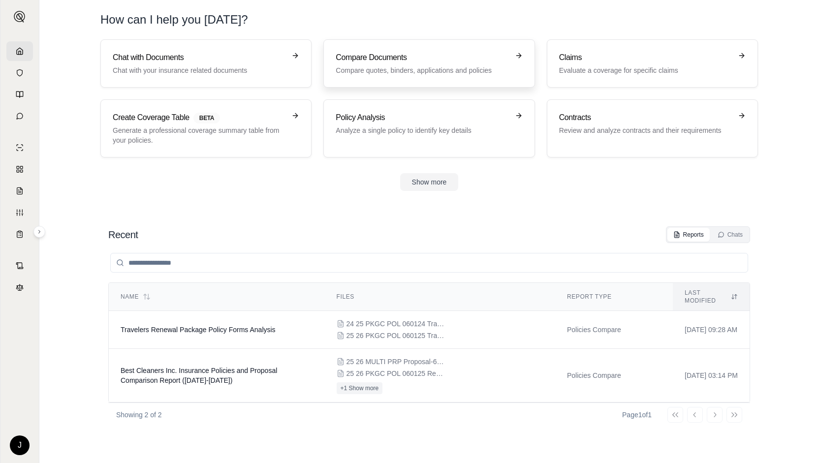
click at [424, 65] on p "Compare quotes, binders, applications and policies" at bounding box center [422, 70] width 173 height 10
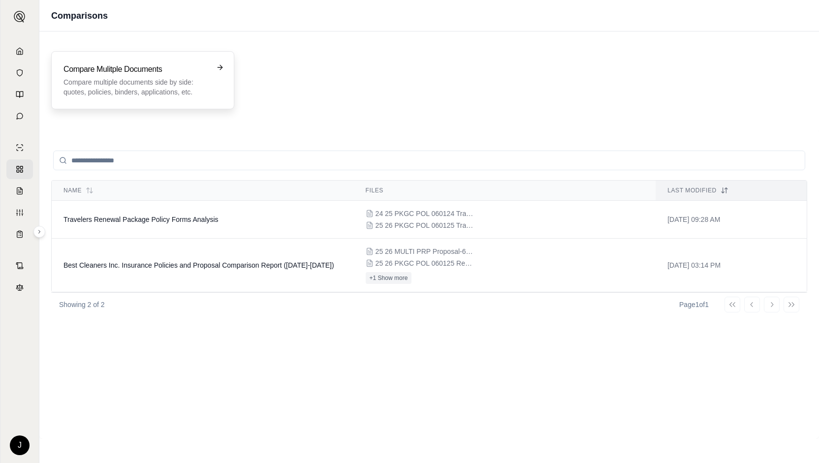
click at [150, 84] on p "Compare multiple documents side by side: quotes, policies, binders, application…" at bounding box center [136, 87] width 145 height 20
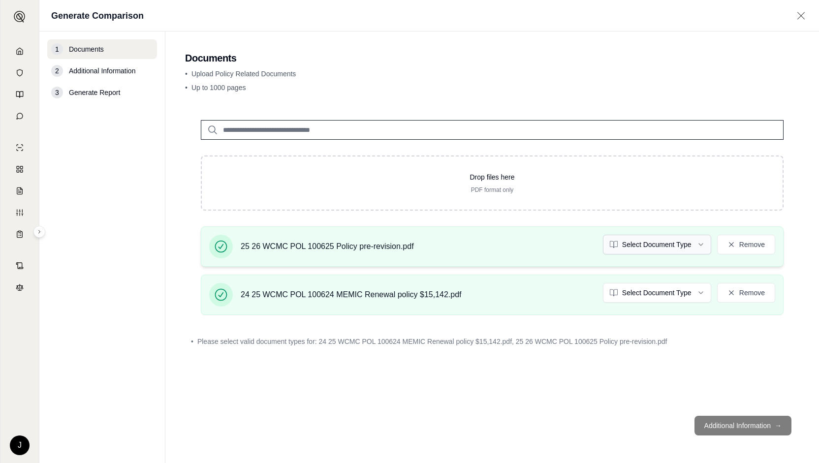
click at [698, 242] on html "J Generate Comparison 1 Documents 2 Additional Information 3 Generate Report Do…" at bounding box center [409, 231] width 819 height 463
click at [692, 292] on html "Document type updated successfully J Generate Comparison 1 Documents 2 Addition…" at bounding box center [409, 231] width 819 height 463
click at [647, 362] on div "Drop files here PDF format only 25 26 WCMC POL 100625 Policy pre-revision.pdf P…" at bounding box center [492, 256] width 615 height 304
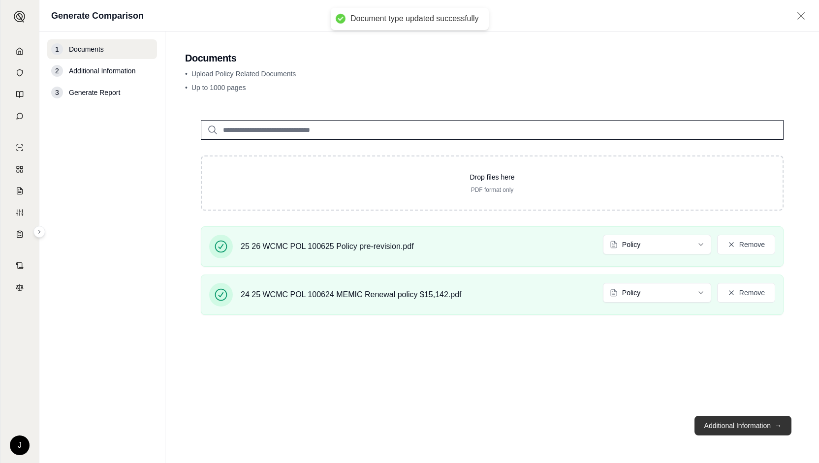
click at [743, 426] on button "Additional Information →" at bounding box center [743, 426] width 97 height 20
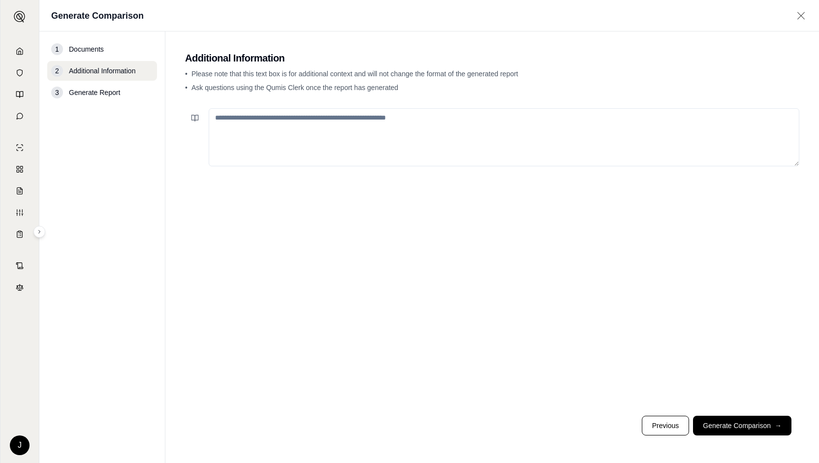
click at [238, 125] on textarea at bounding box center [504, 137] width 591 height 58
type textarea "**********"
drag, startPoint x: 445, startPoint y: 251, endPoint x: 479, endPoint y: 261, distance: 35.7
click at [445, 251] on div "**********" at bounding box center [492, 256] width 615 height 304
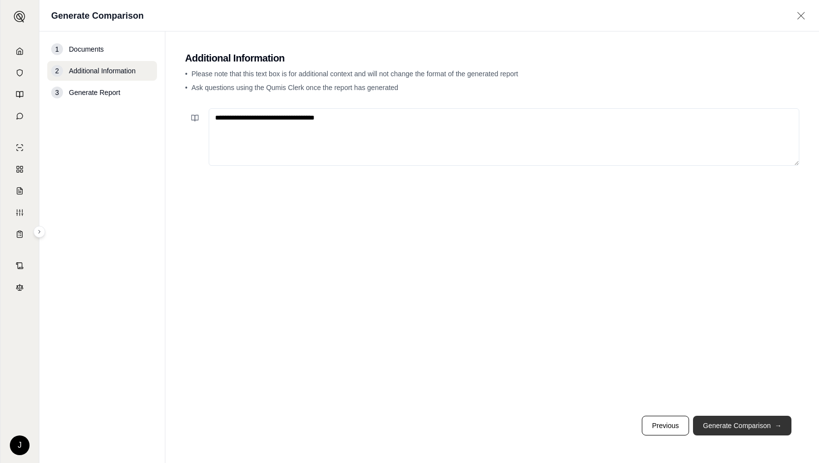
click at [759, 425] on button "Generate Comparison →" at bounding box center [742, 426] width 98 height 20
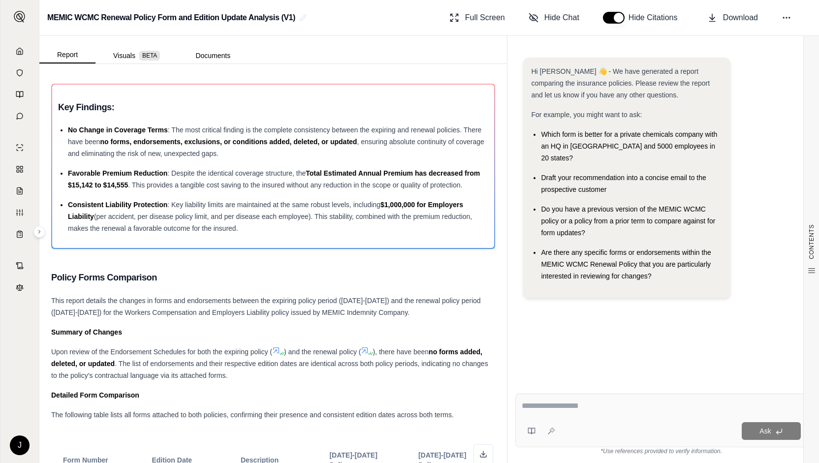
click at [760, 247] on div "Hi Jaime 👋 - We have generated a report comparing the insurance policies. Pleas…" at bounding box center [661, 182] width 276 height 248
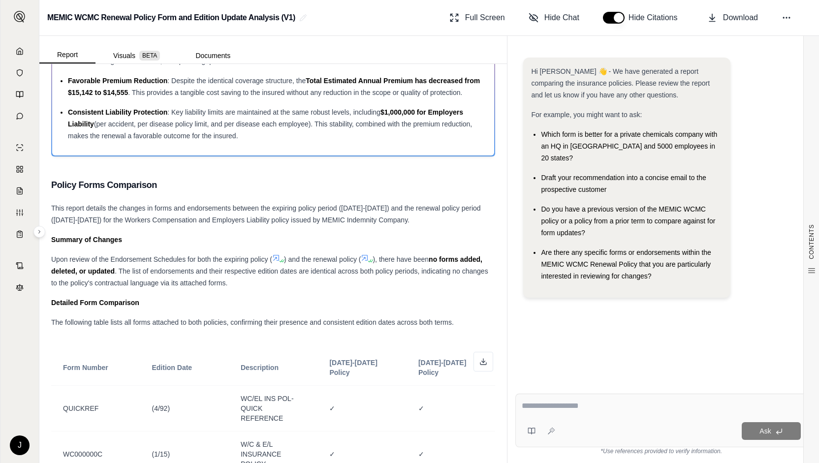
scroll to position [98, 0]
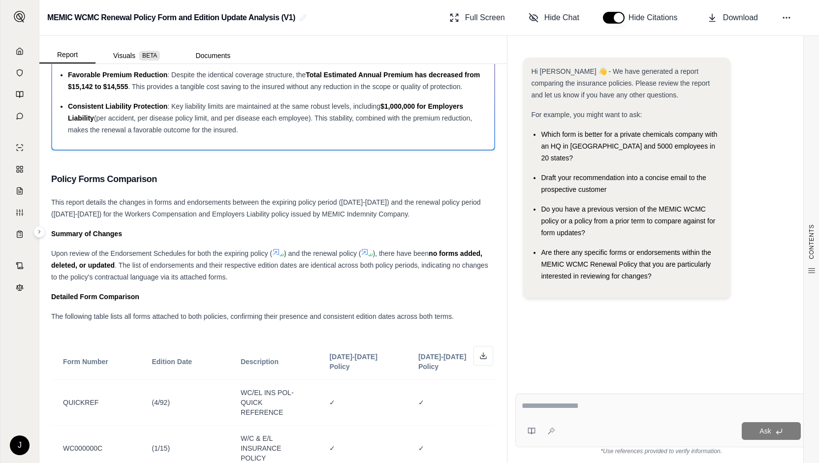
click at [343, 282] on div "Upon review of the Endorsement Schedules for both the expiring policy ( ) and t…" at bounding box center [273, 265] width 444 height 35
click at [478, 270] on div "Upon review of the Endorsement Schedules for both the expiring policy ( ) and t…" at bounding box center [273, 265] width 444 height 35
click at [343, 282] on div "Upon review of the Endorsement Schedules for both the expiring policy ( ) and t…" at bounding box center [273, 265] width 444 height 35
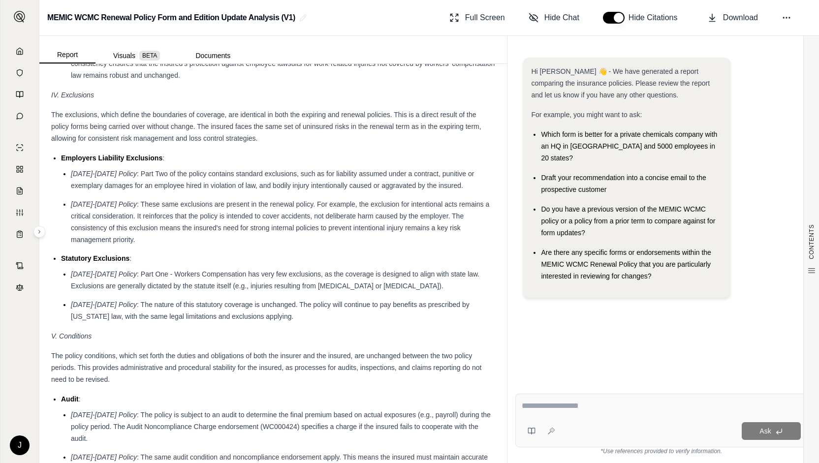
scroll to position [1777, 0]
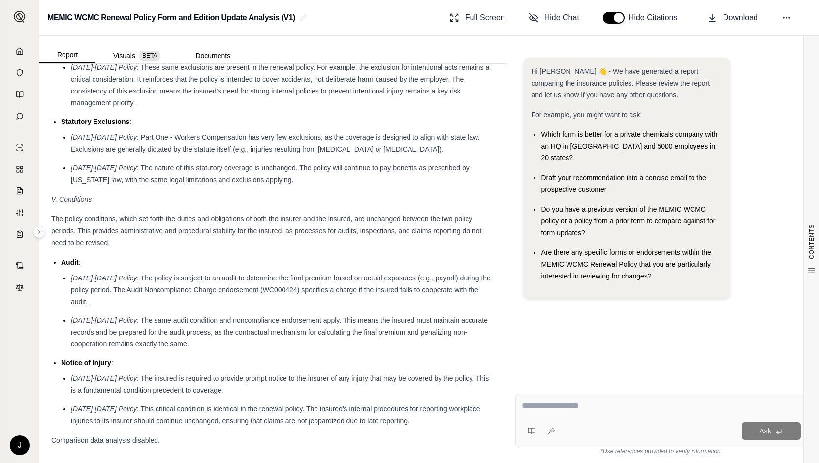
click at [750, 224] on div "Hi Jaime 👋 - We have generated a report comparing the insurance policies. Pleas…" at bounding box center [661, 182] width 276 height 248
click at [582, 406] on textarea at bounding box center [662, 406] width 280 height 12
type textarea "**********"
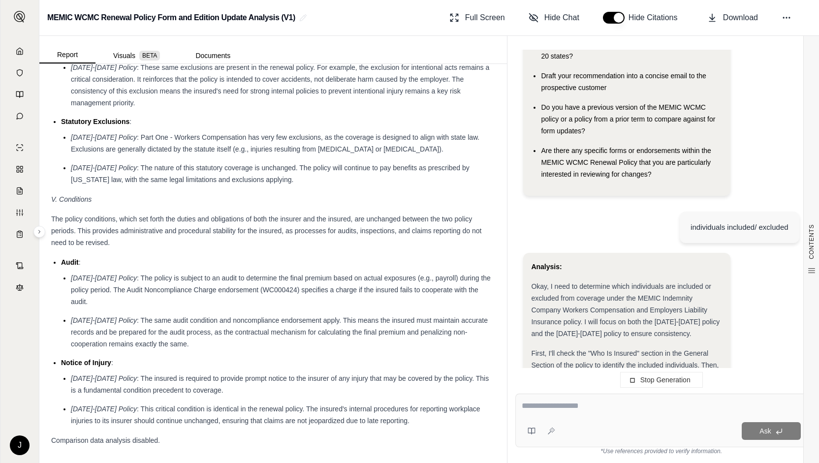
click at [689, 413] on div at bounding box center [662, 407] width 280 height 15
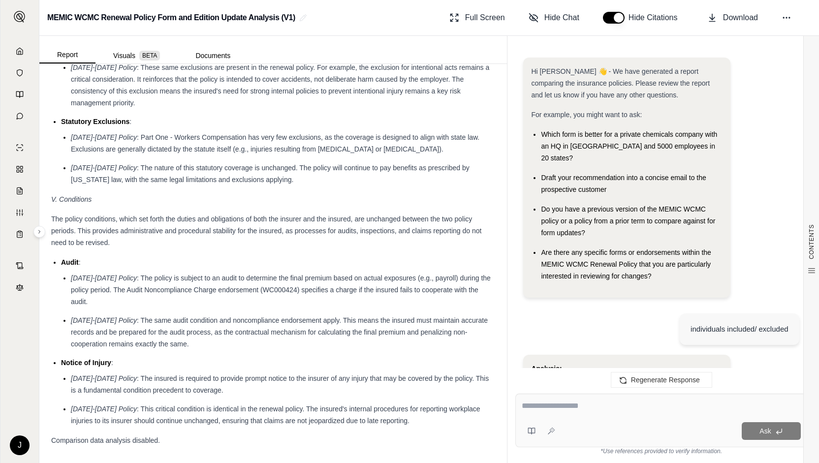
scroll to position [1956, 0]
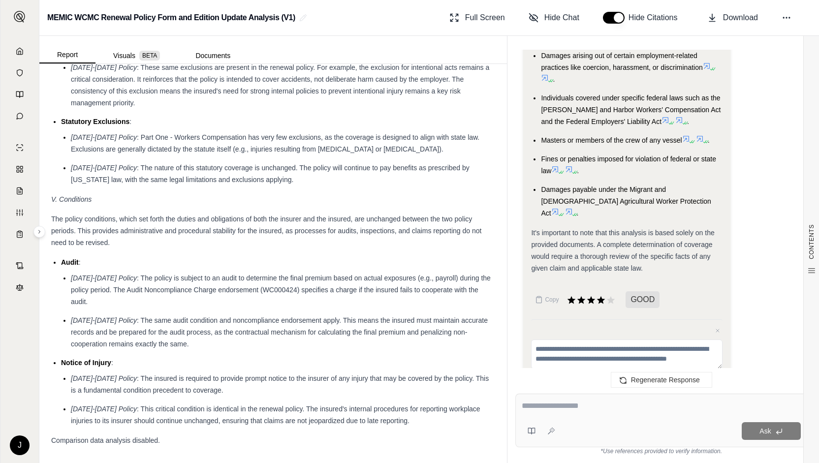
click at [563, 410] on textarea at bounding box center [661, 406] width 279 height 12
type textarea "**********"
click at [775, 431] on button "Ask" at bounding box center [771, 432] width 59 height 18
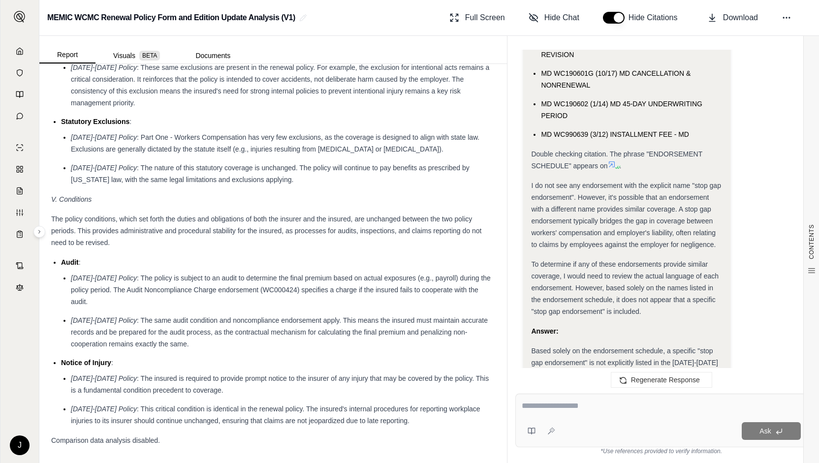
scroll to position [2866, 0]
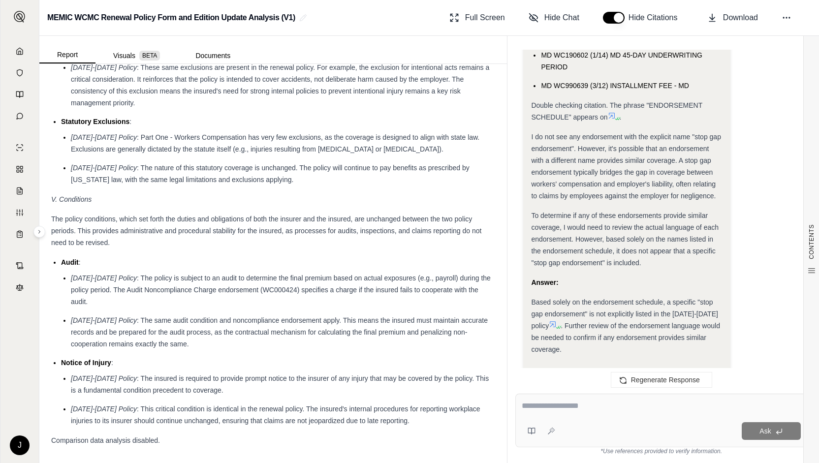
drag, startPoint x: 578, startPoint y: 416, endPoint x: 583, endPoint y: 407, distance: 9.9
click at [579, 415] on div "Ask" at bounding box center [662, 421] width 292 height 54
type textarea "**********"
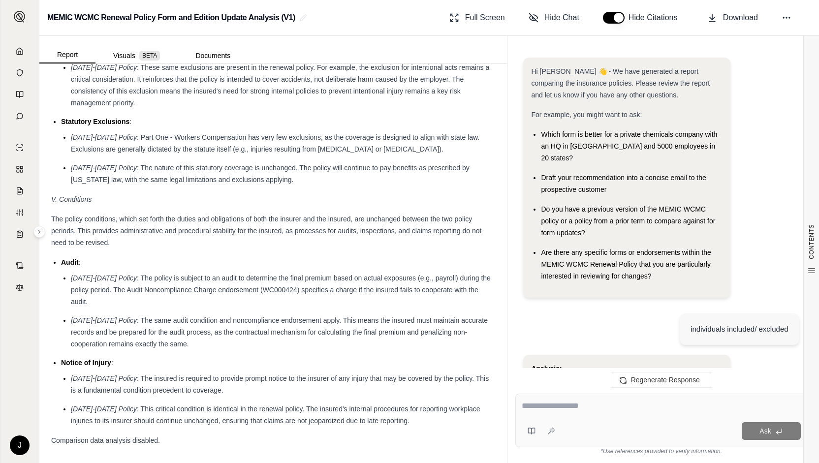
scroll to position [3961, 0]
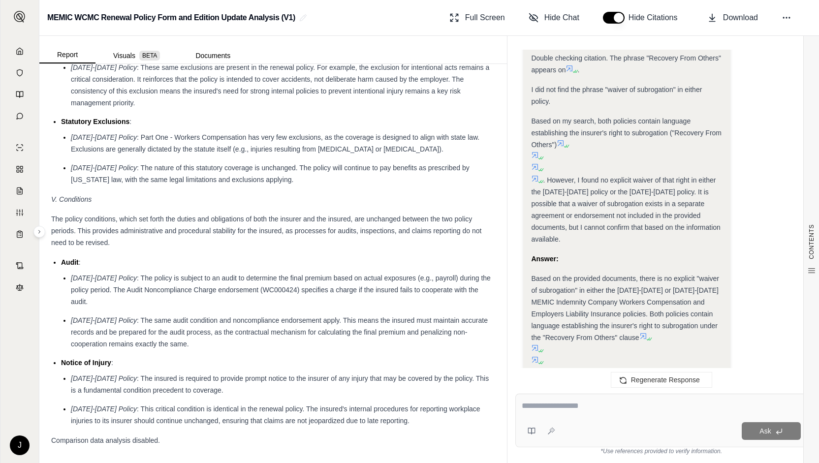
drag, startPoint x: 562, startPoint y: 415, endPoint x: 559, endPoint y: 410, distance: 5.3
click at [562, 413] on div at bounding box center [662, 407] width 280 height 15
click at [562, 418] on div "Ask" at bounding box center [662, 421] width 292 height 54
click at [556, 409] on textarea at bounding box center [662, 406] width 280 height 12
type textarea "**********"
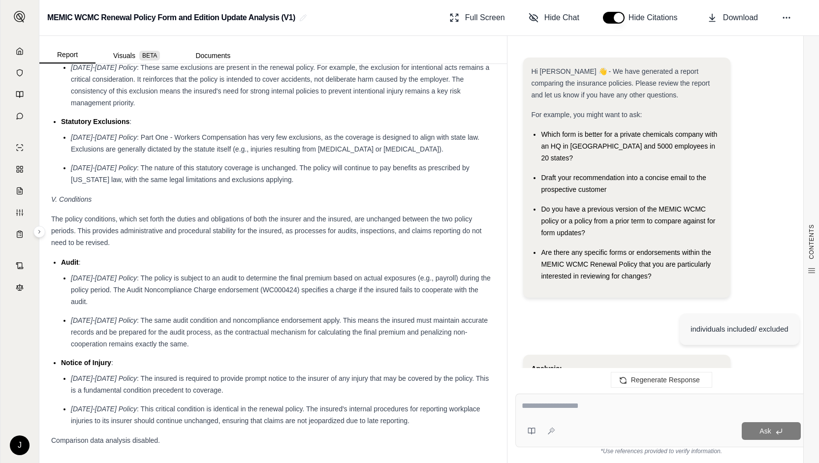
scroll to position [5267, 0]
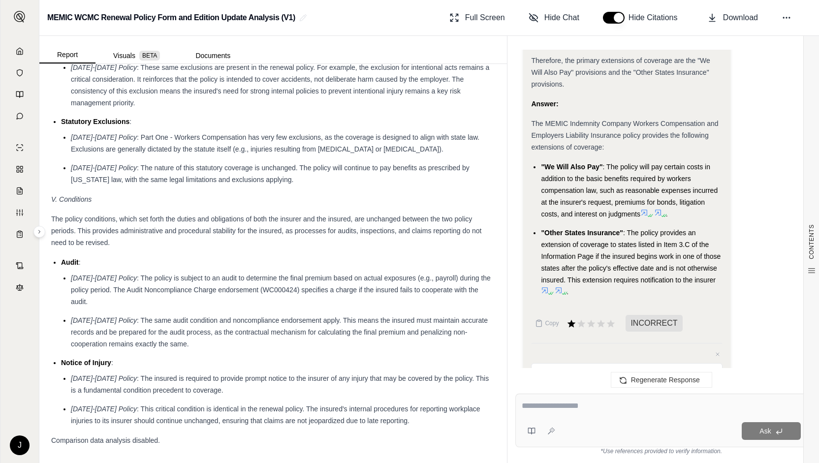
click at [551, 406] on textarea at bounding box center [661, 406] width 279 height 12
click at [551, 411] on textarea at bounding box center [661, 406] width 279 height 12
type textarea "**********"
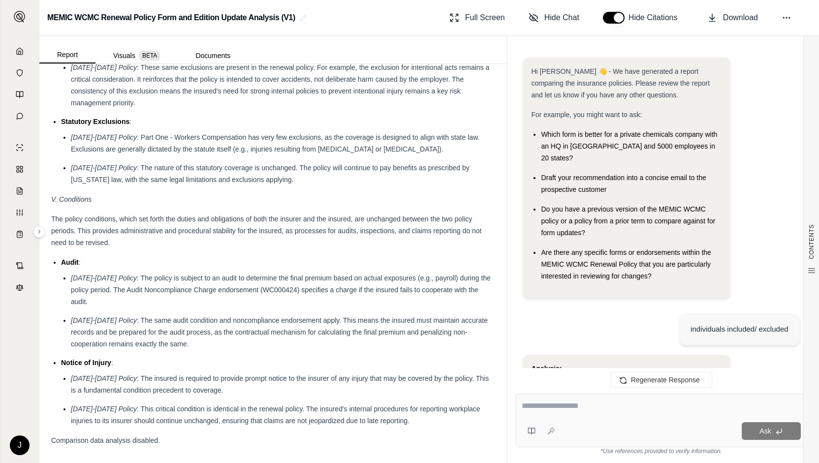
scroll to position [6153, 0]
